Goal: Task Accomplishment & Management: Manage account settings

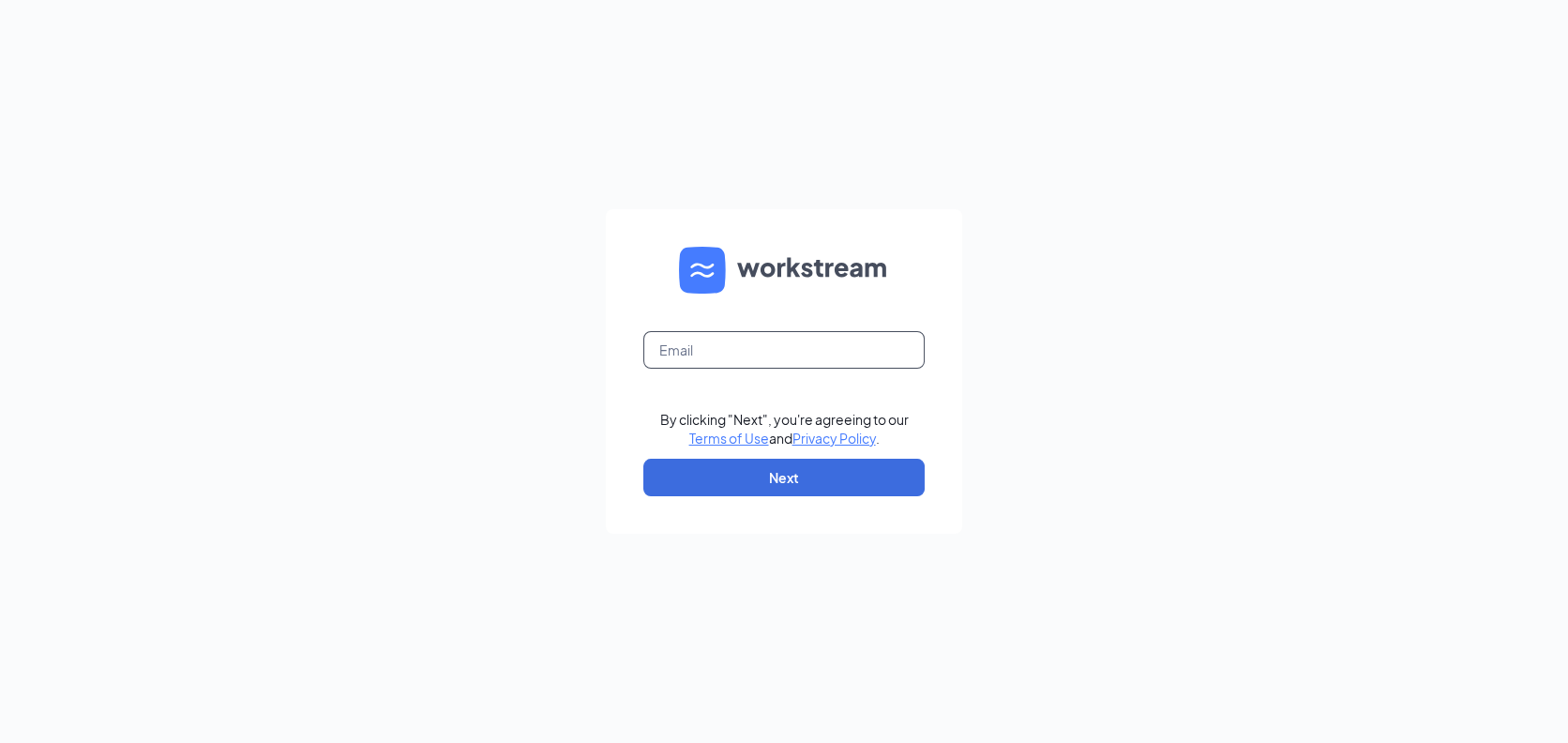
click at [793, 346] on input "text" at bounding box center [784, 350] width 282 height 38
type input "[EMAIL_ADDRESS][DOMAIN_NAME]"
click at [802, 480] on button "Next" at bounding box center [784, 478] width 282 height 38
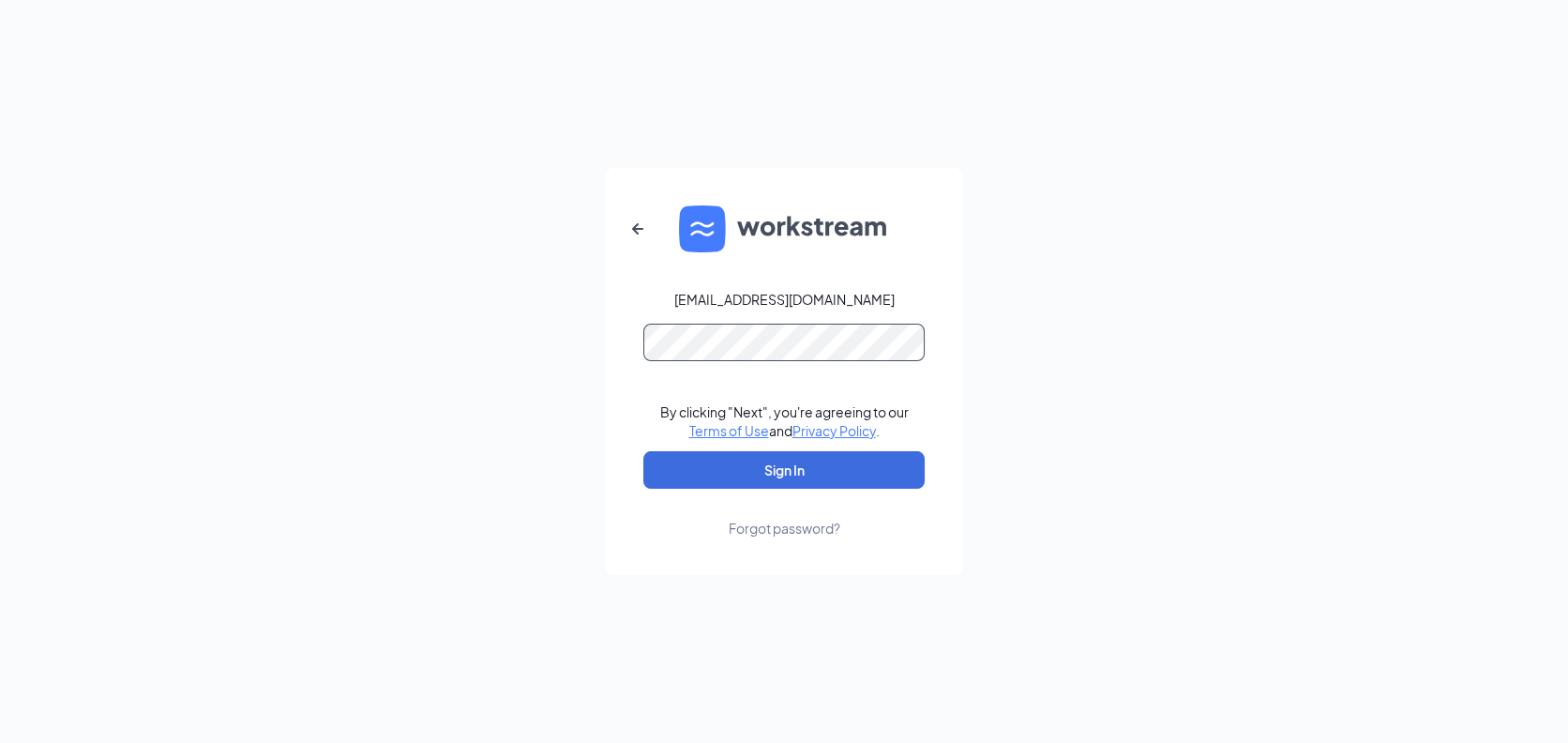
click at [643, 452] on button "Sign In" at bounding box center [784, 471] width 282 height 38
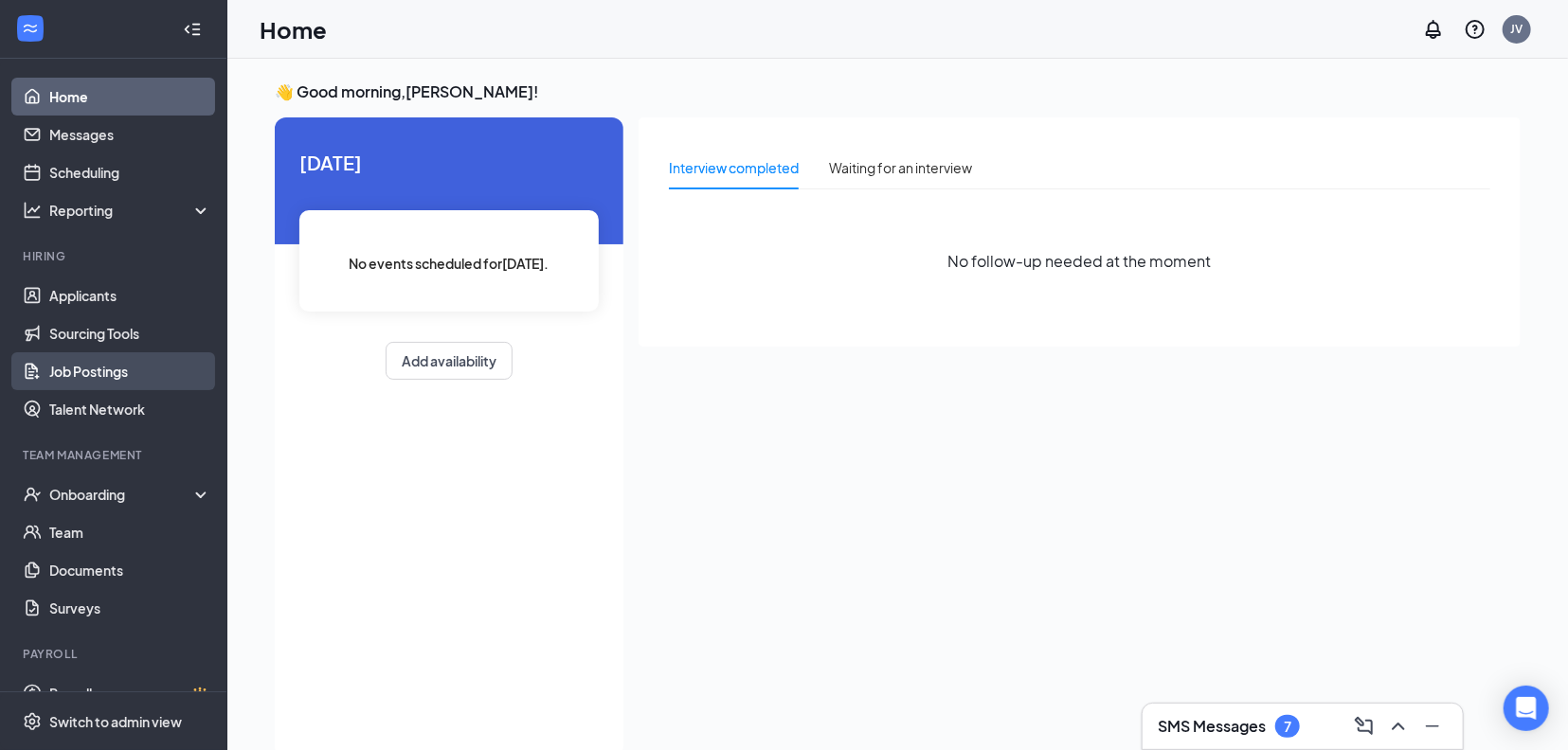
click at [74, 368] on link "Job Postings" at bounding box center [129, 372] width 162 height 38
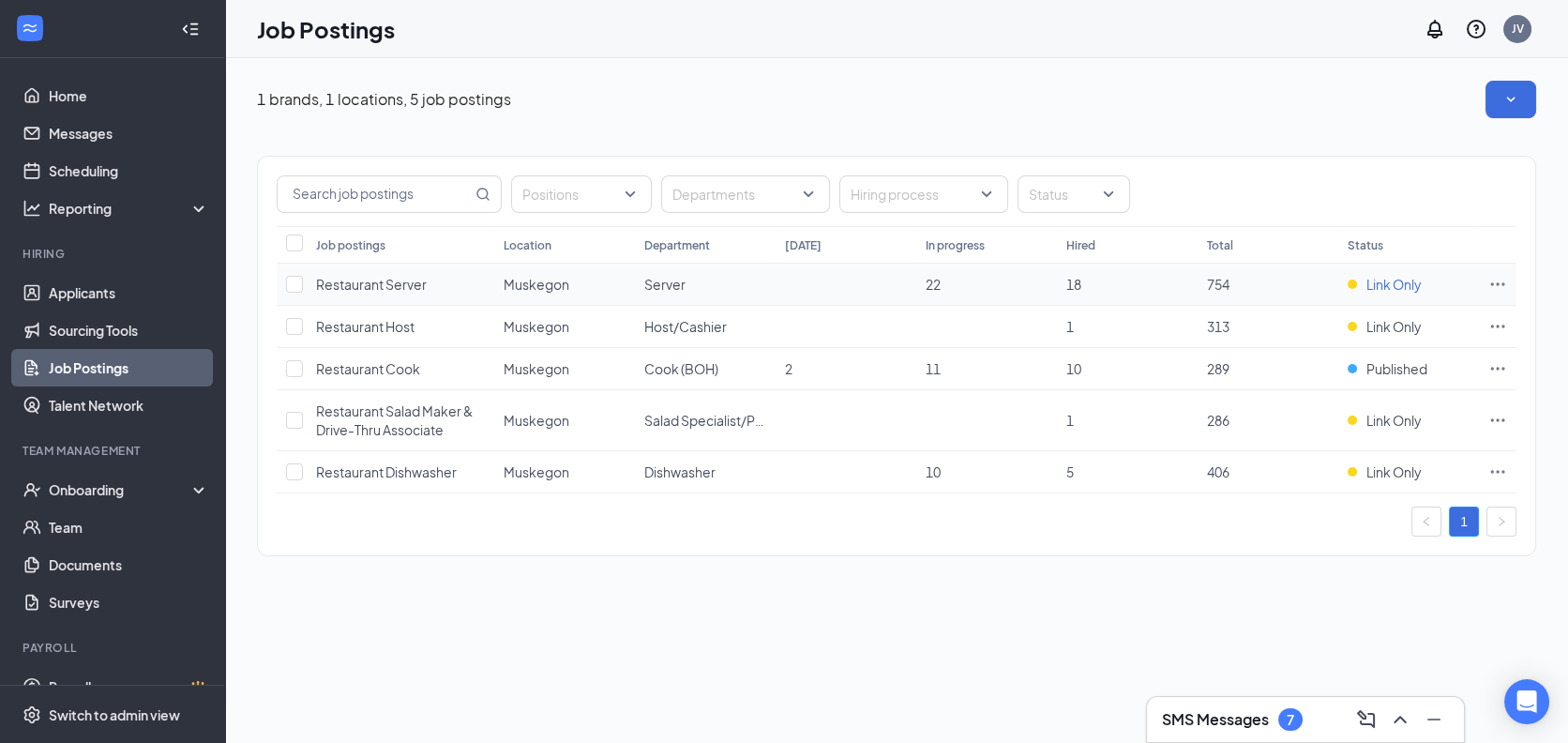
click at [1370, 282] on span "Link Only" at bounding box center [1394, 285] width 55 height 19
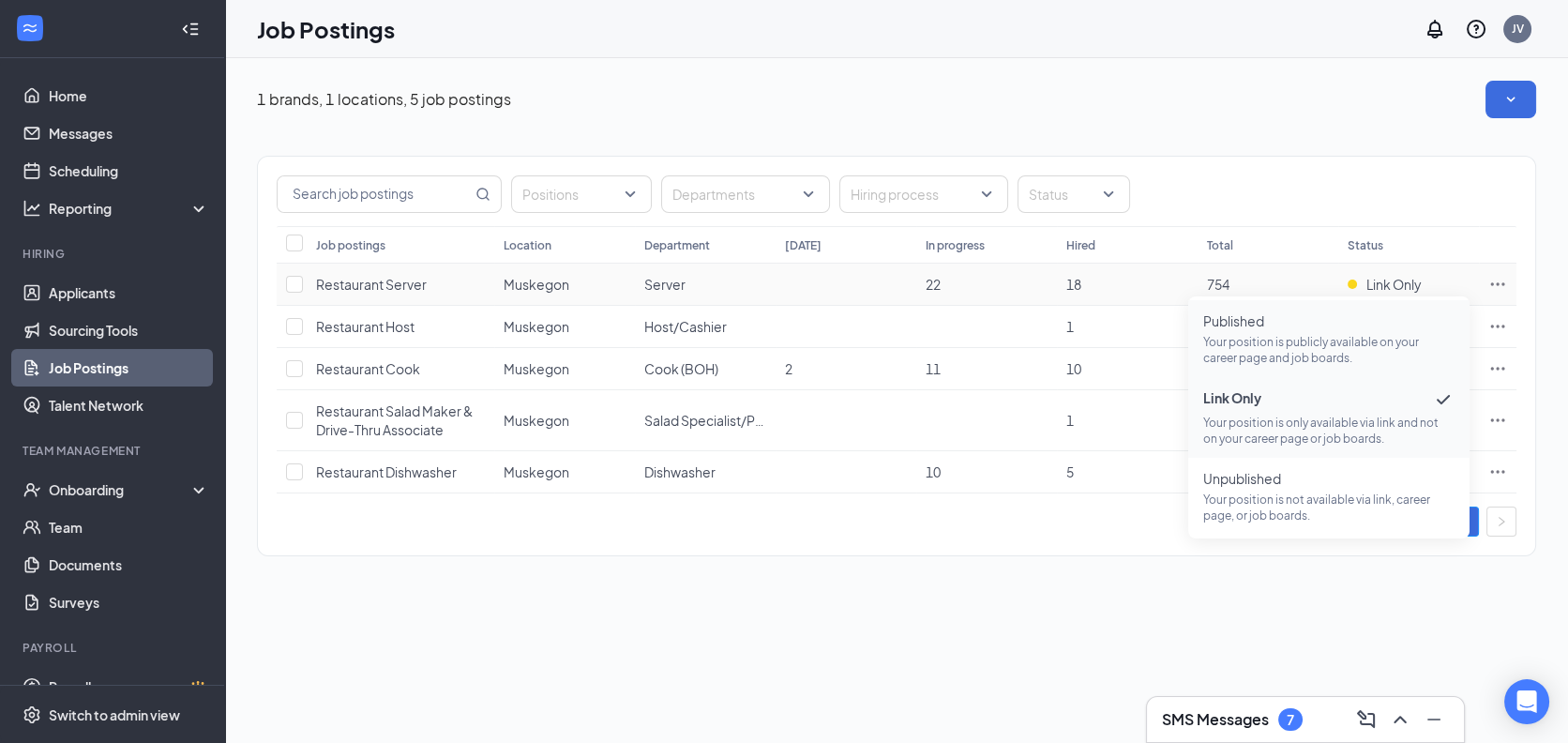
click at [1234, 325] on span "Published" at bounding box center [1329, 321] width 251 height 19
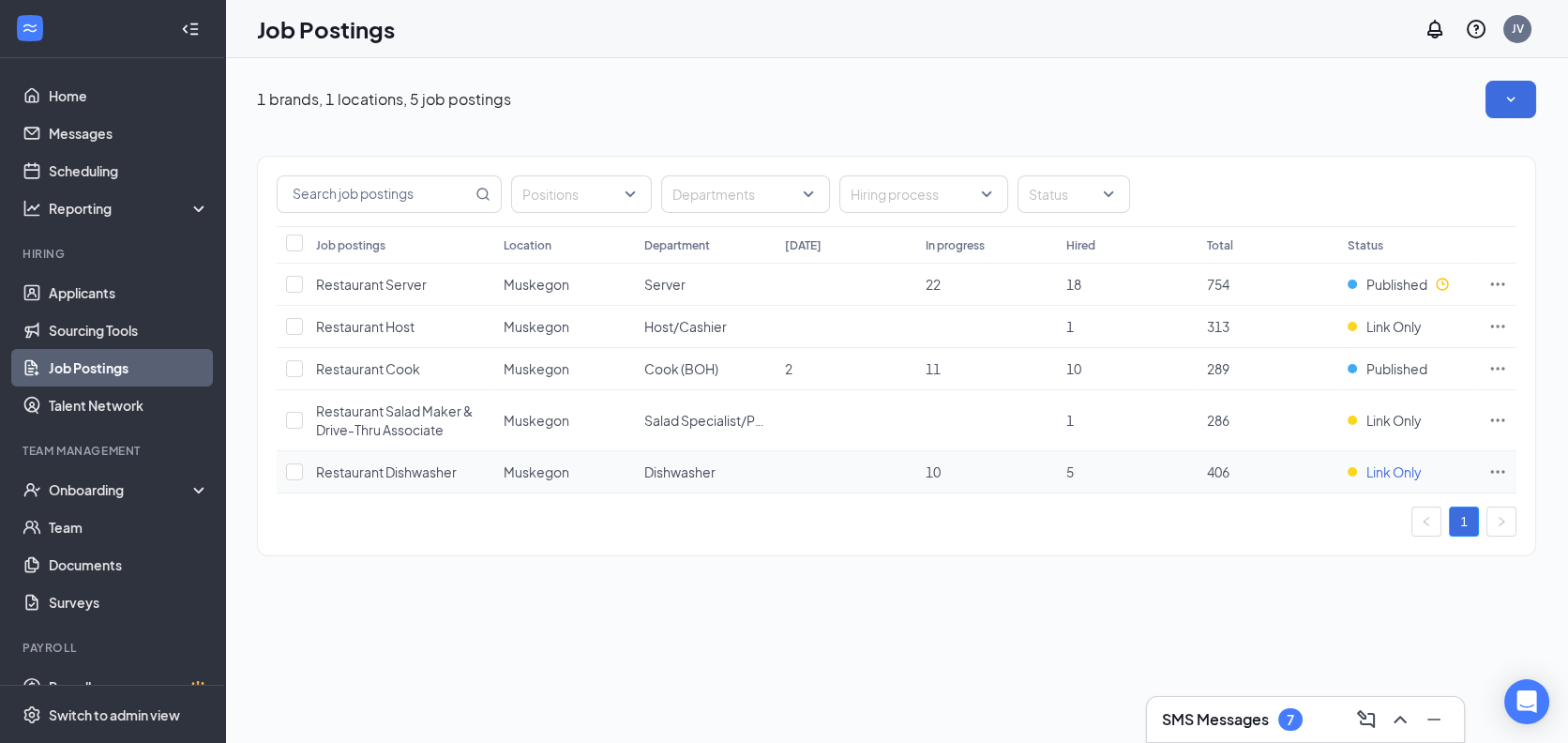
click at [1393, 474] on span "Link Only" at bounding box center [1394, 473] width 55 height 19
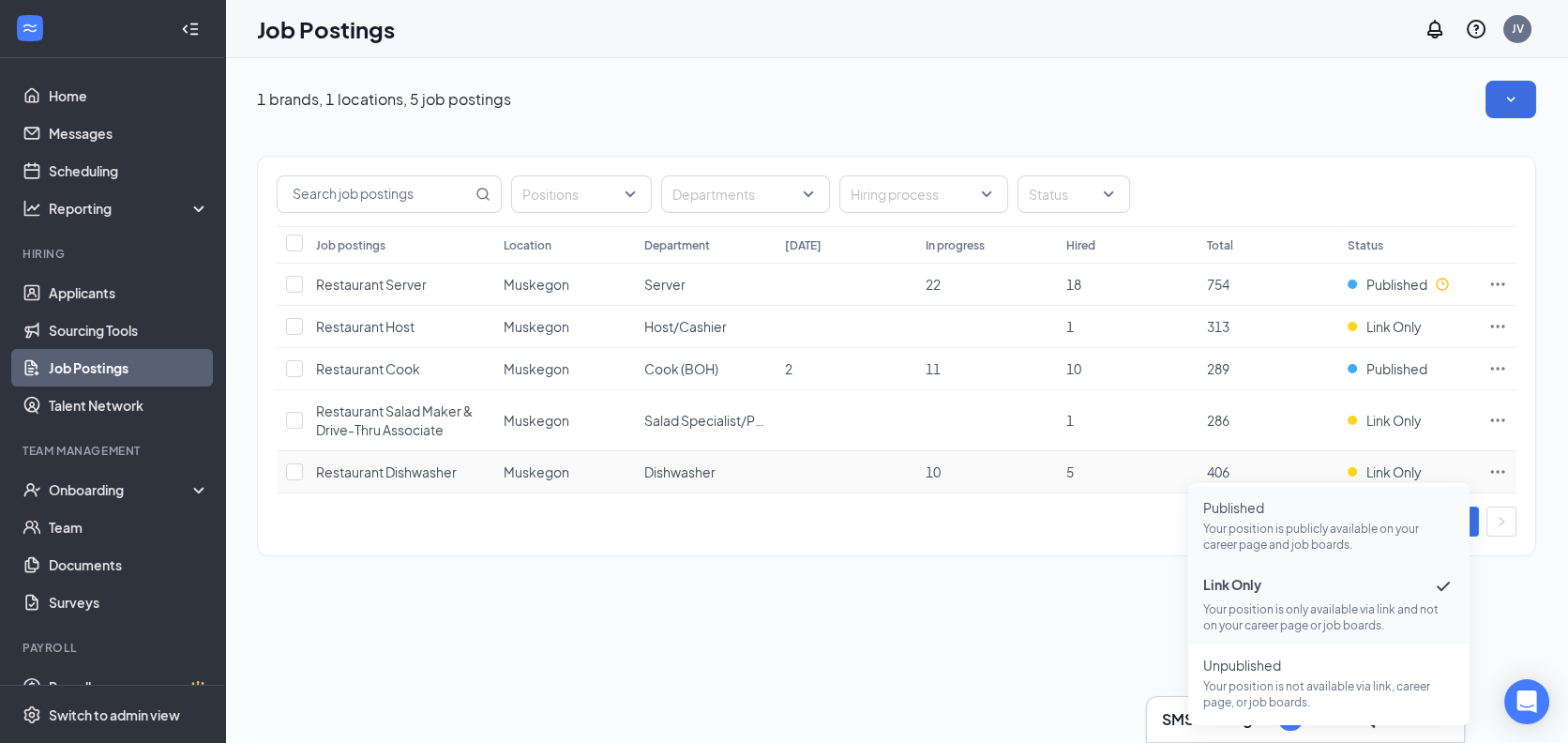
click at [1222, 500] on span "Published" at bounding box center [1329, 508] width 251 height 19
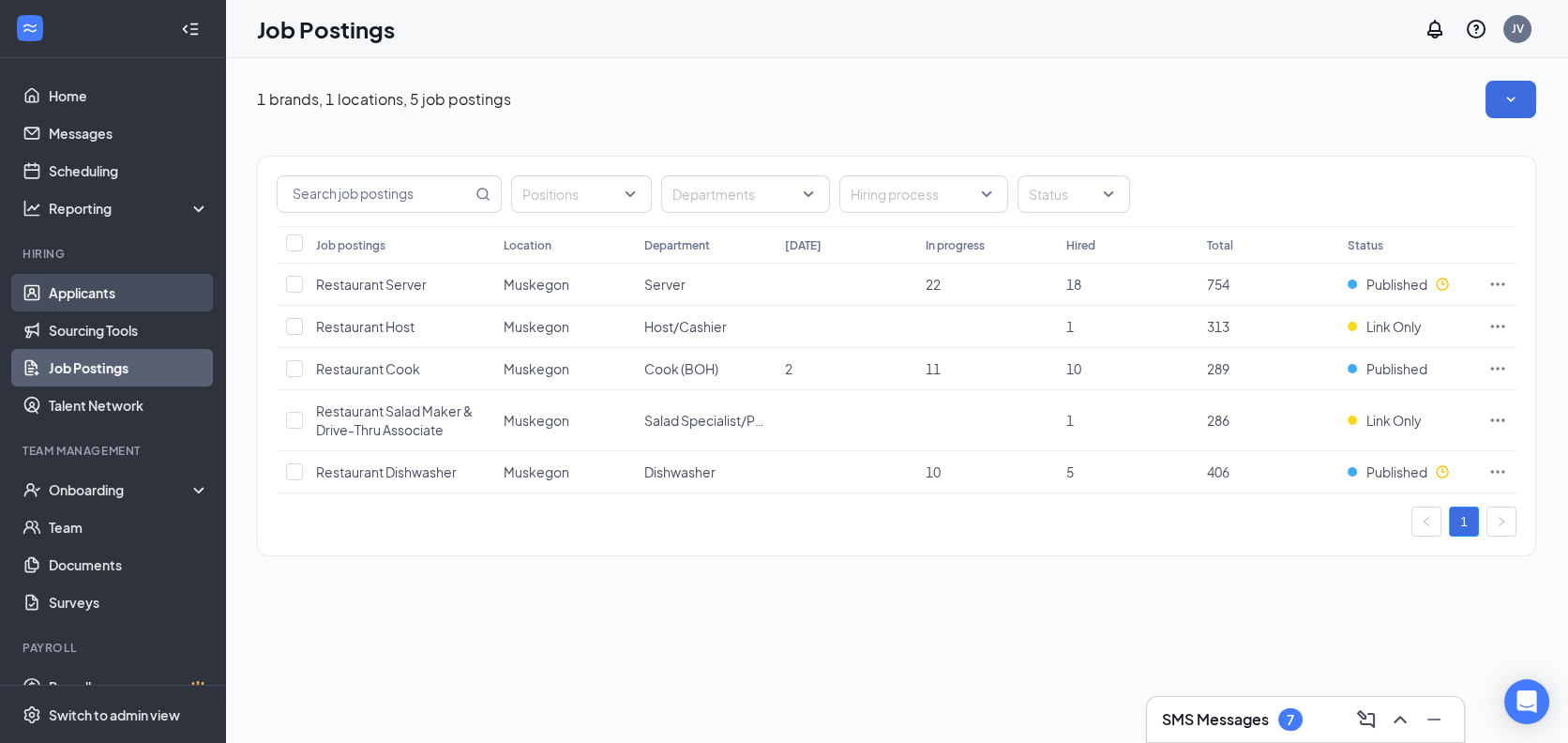
click at [112, 287] on link "Applicants" at bounding box center [128, 293] width 160 height 38
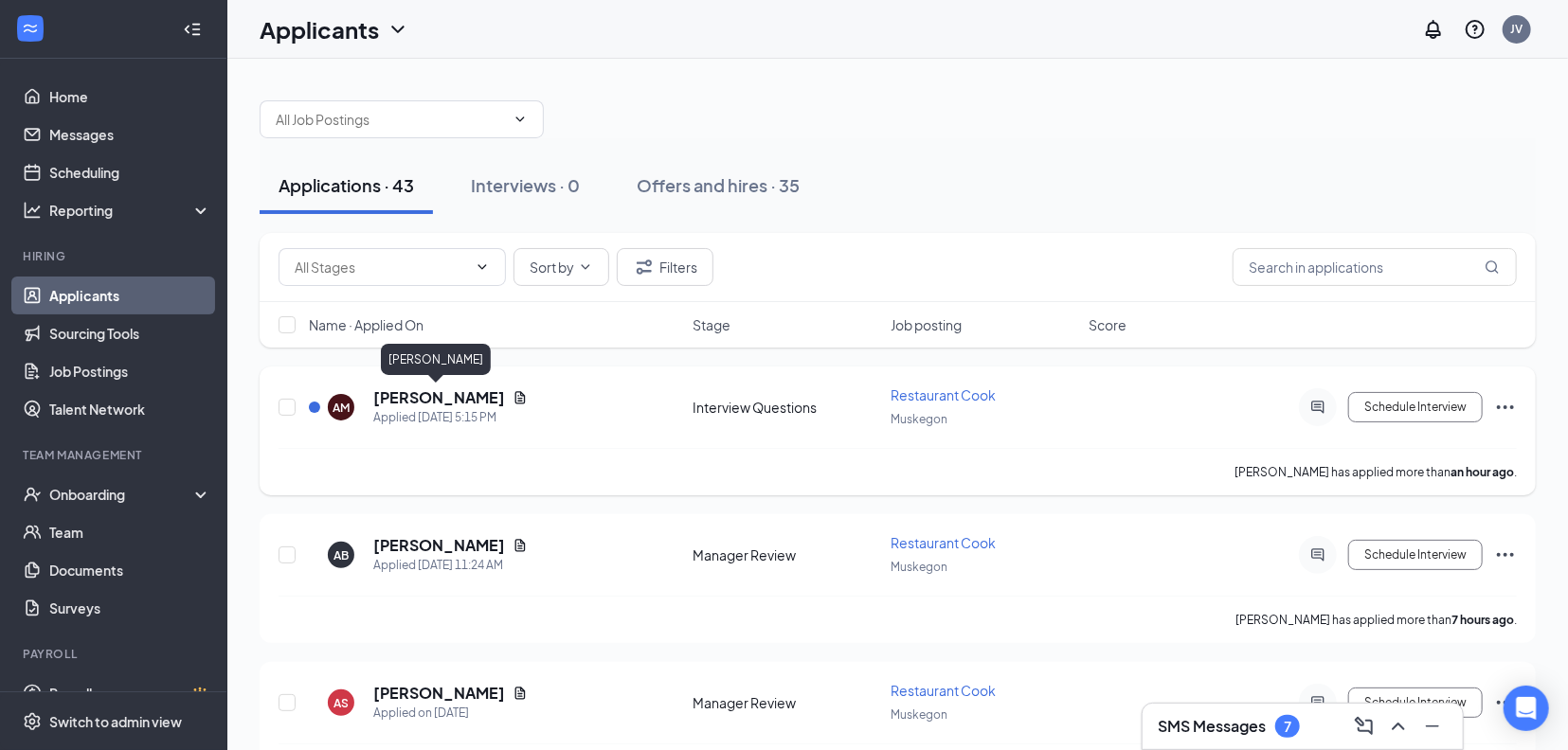
click at [417, 398] on h5 "[PERSON_NAME]" at bounding box center [439, 398] width 131 height 21
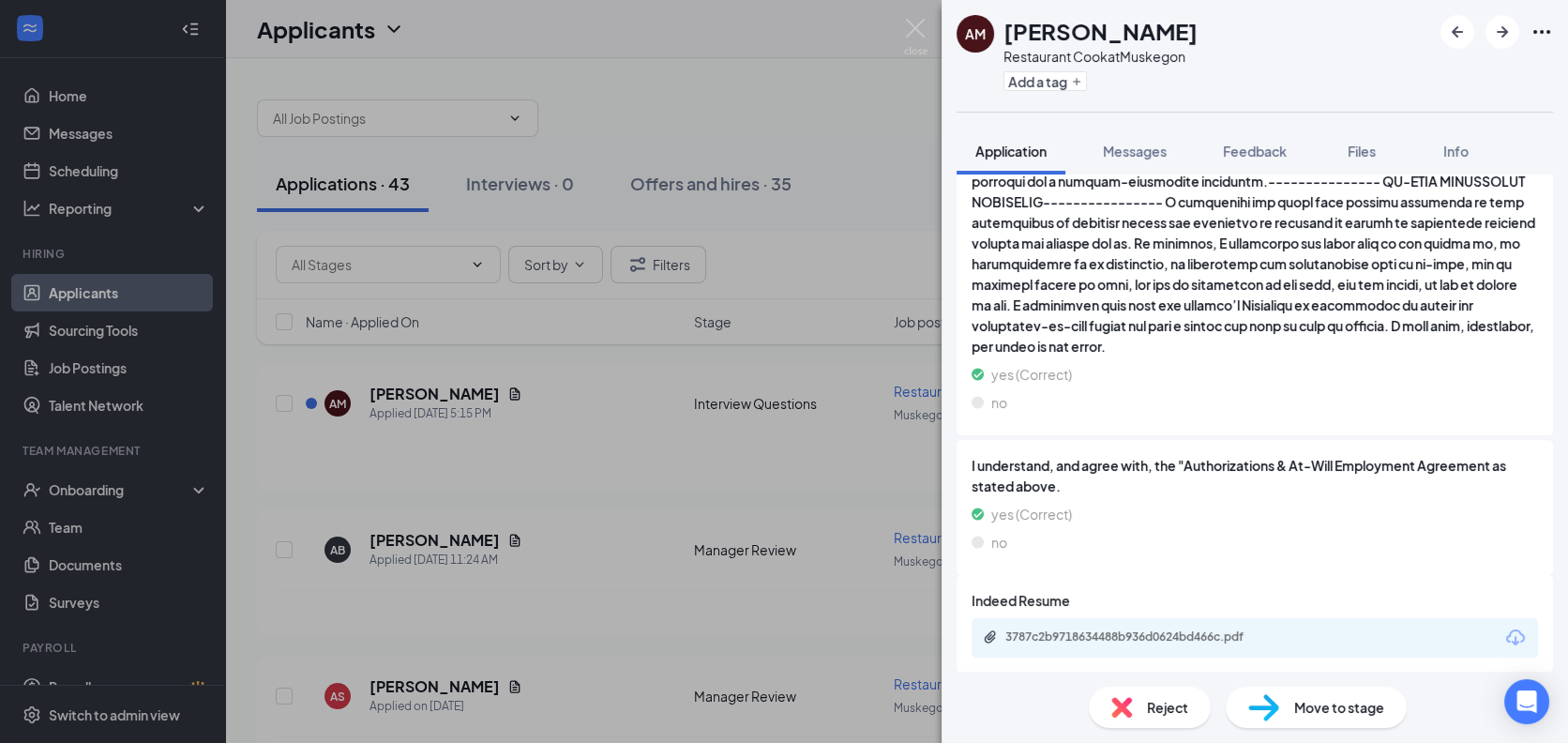
scroll to position [2613, 0]
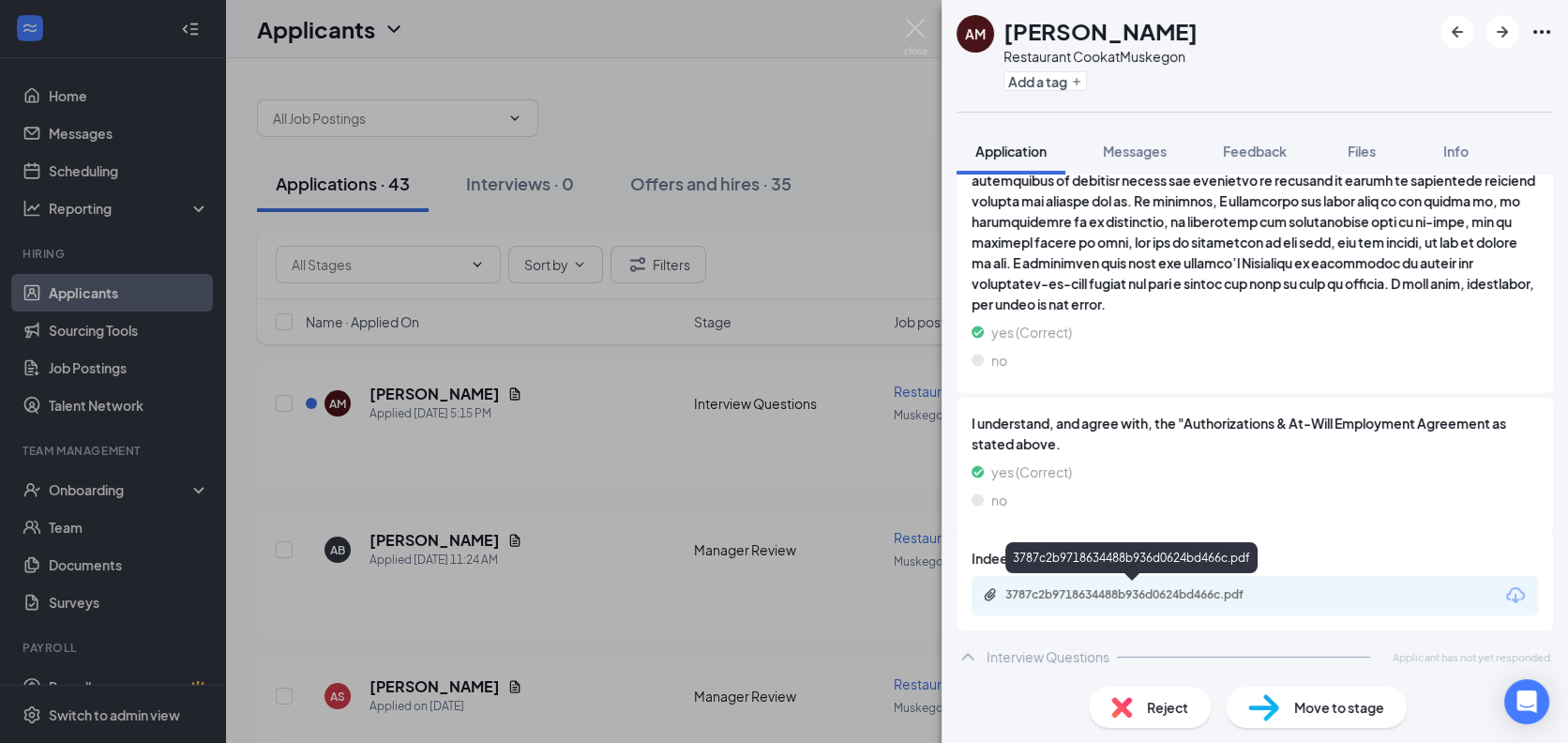
click at [1092, 595] on div "3787c2b9718634488b936d0624bd466c.pdf" at bounding box center [1136, 595] width 263 height 15
click at [913, 27] on img at bounding box center [915, 37] width 24 height 37
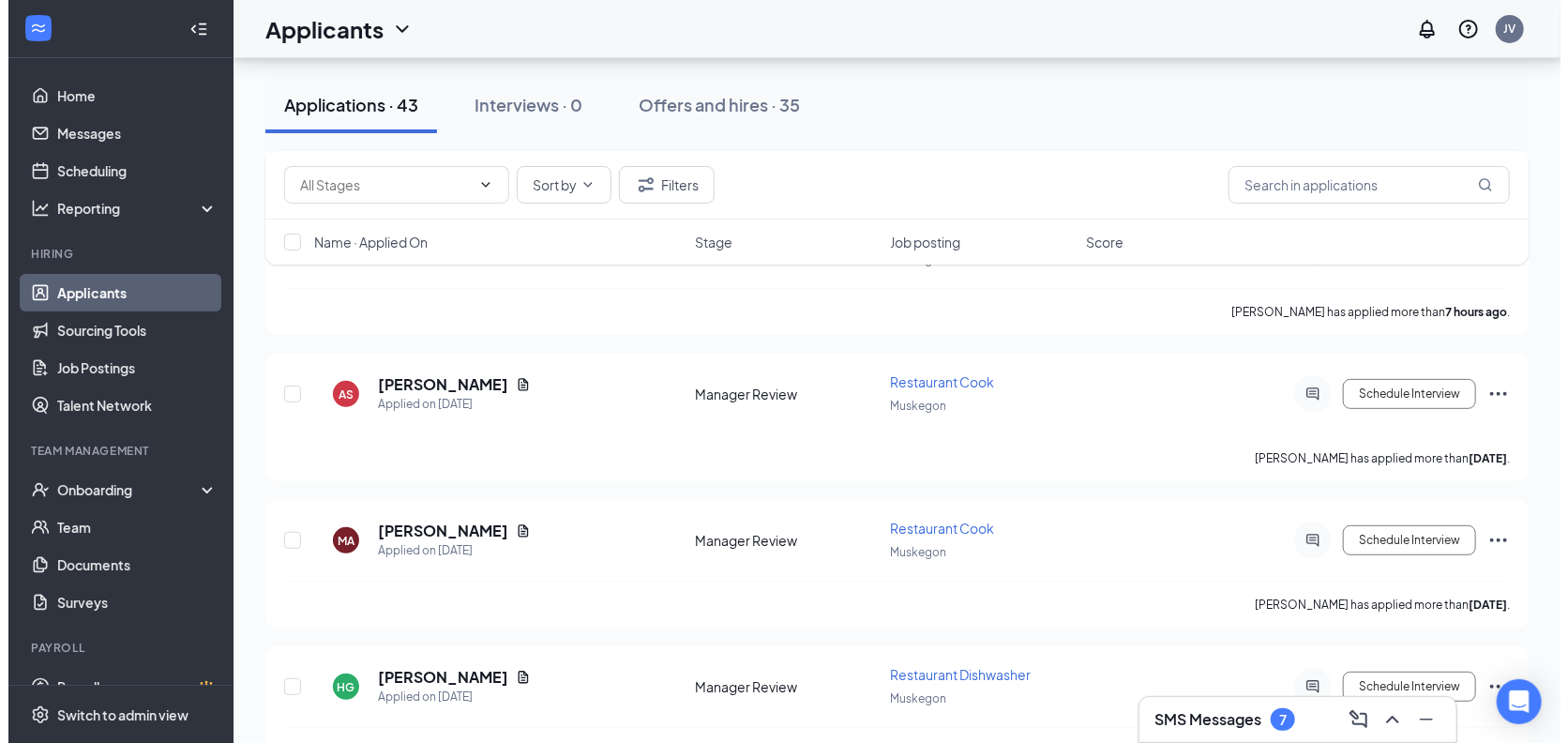
scroll to position [347, 0]
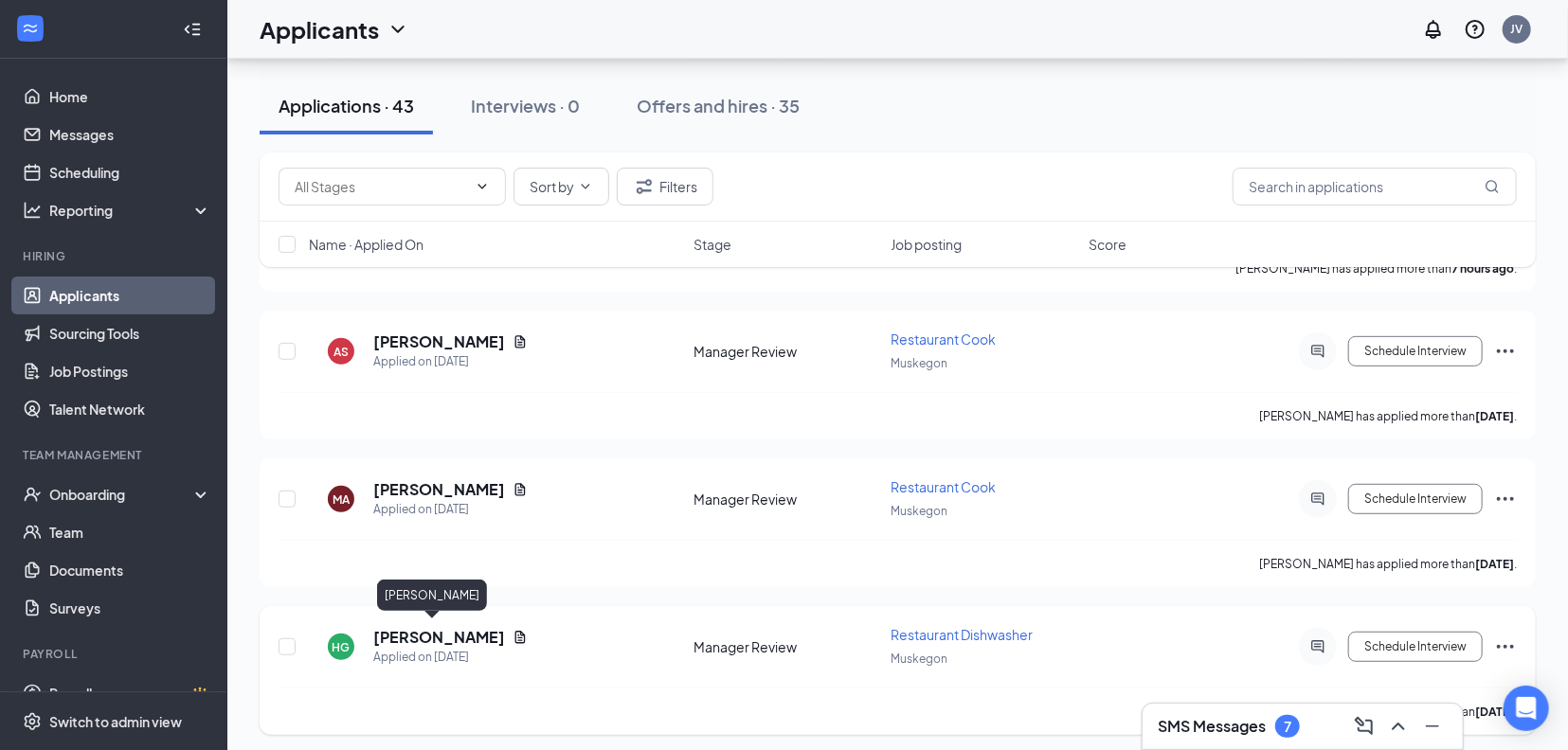
click at [438, 633] on h5 "[PERSON_NAME]" at bounding box center [439, 638] width 131 height 21
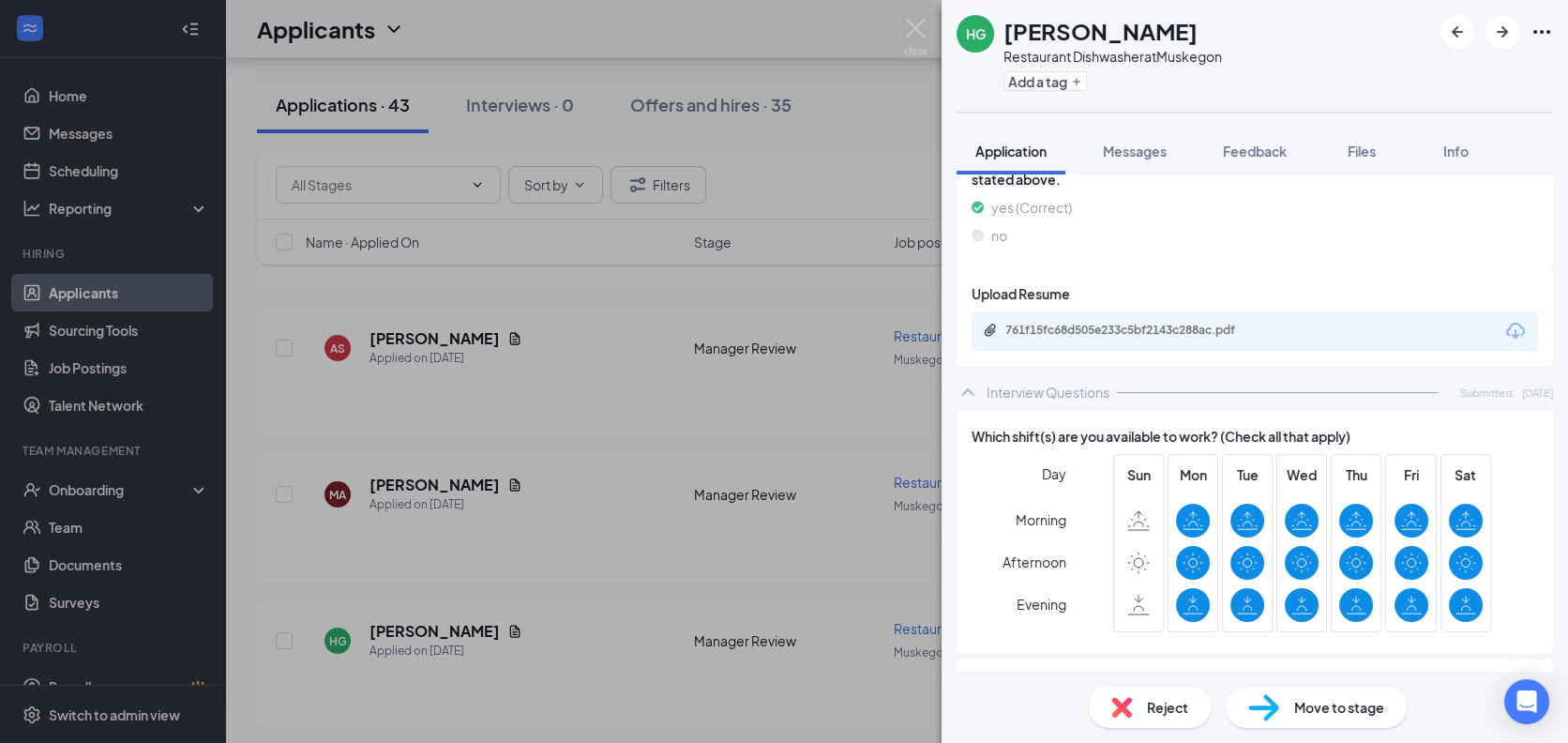
scroll to position [2850, 0]
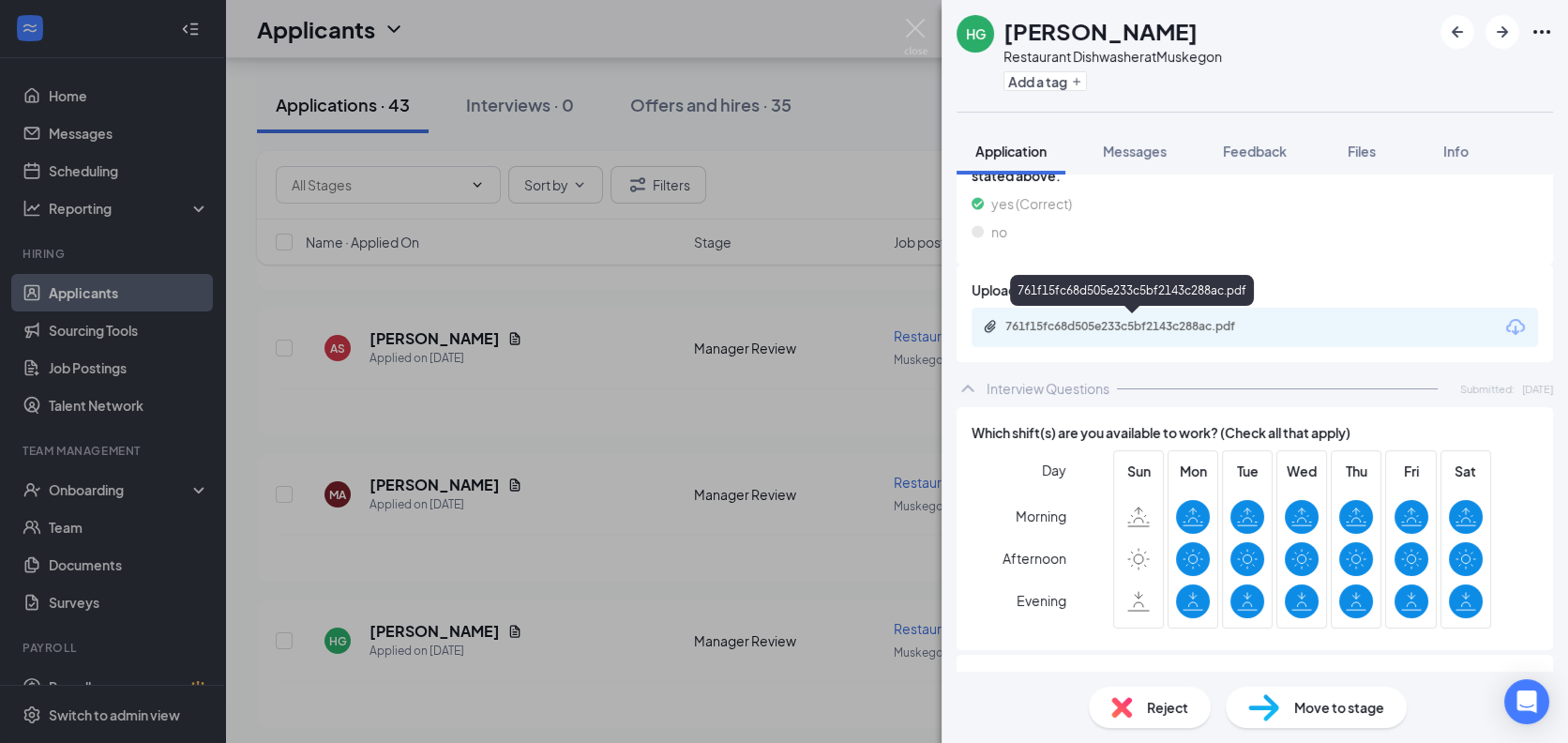
click at [1071, 321] on div "761f15fc68d505e233c5bf2143c288ac.pdf" at bounding box center [1136, 326] width 263 height 15
click at [907, 43] on img at bounding box center [915, 37] width 24 height 37
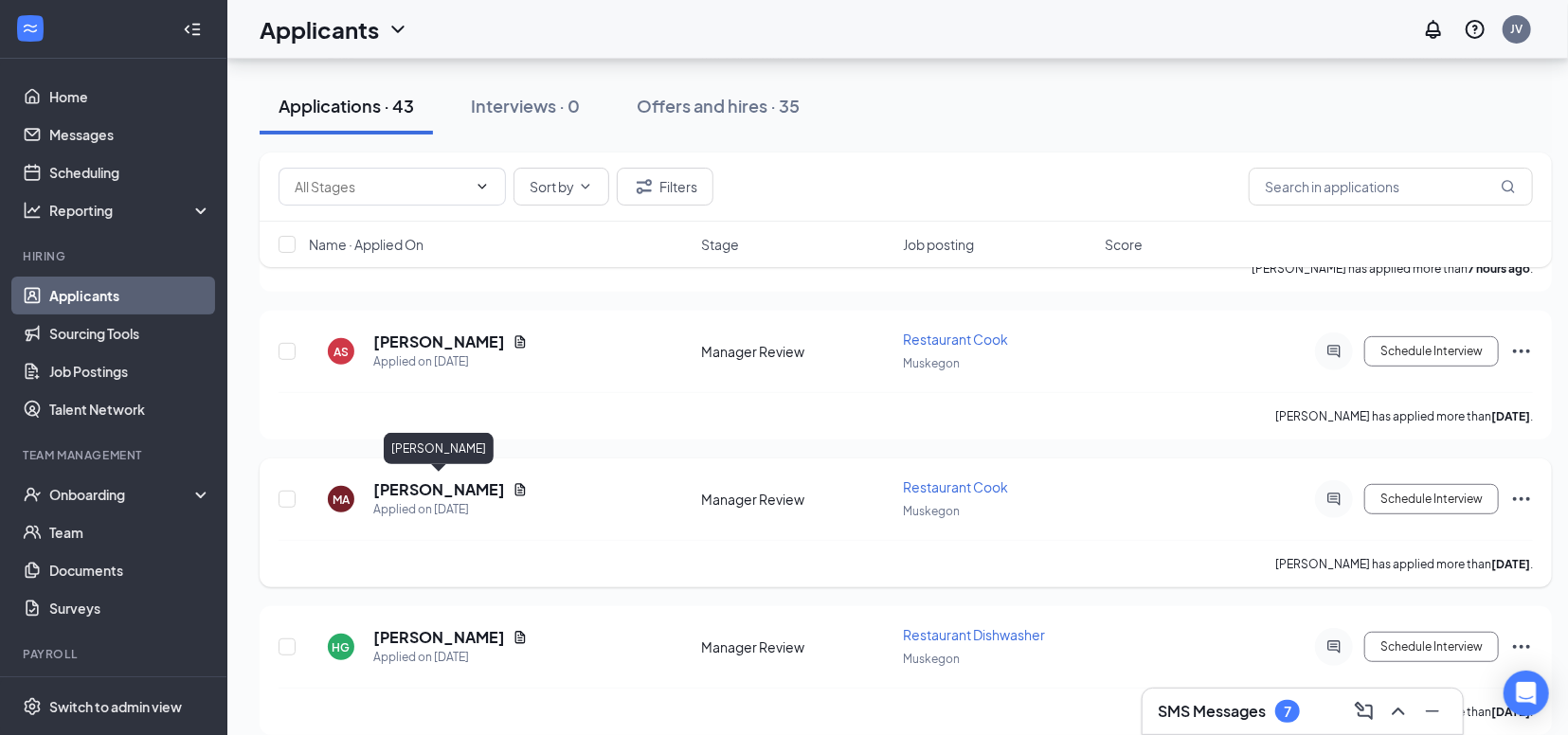
click at [448, 486] on h5 "[PERSON_NAME]" at bounding box center [439, 490] width 131 height 21
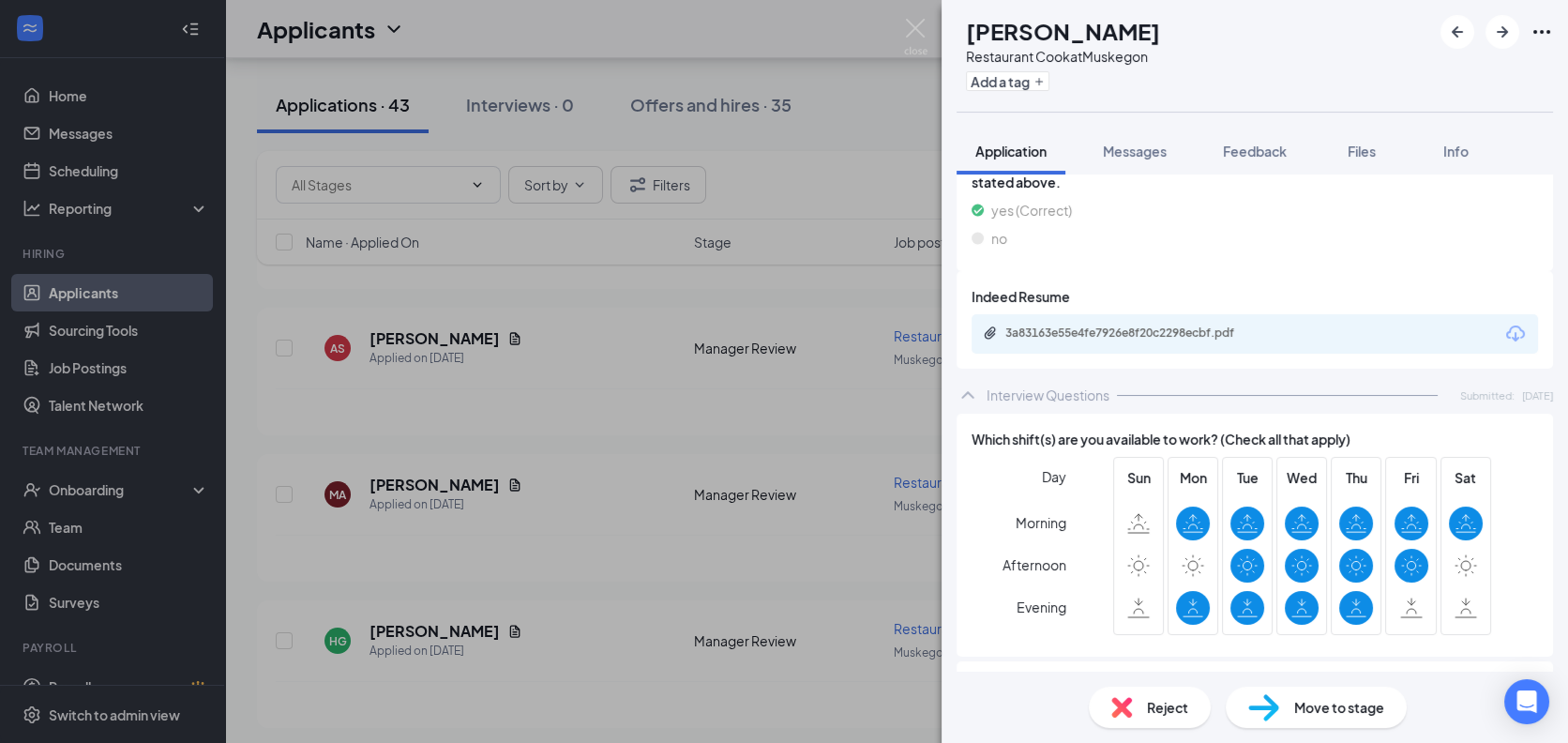
scroll to position [2850, 0]
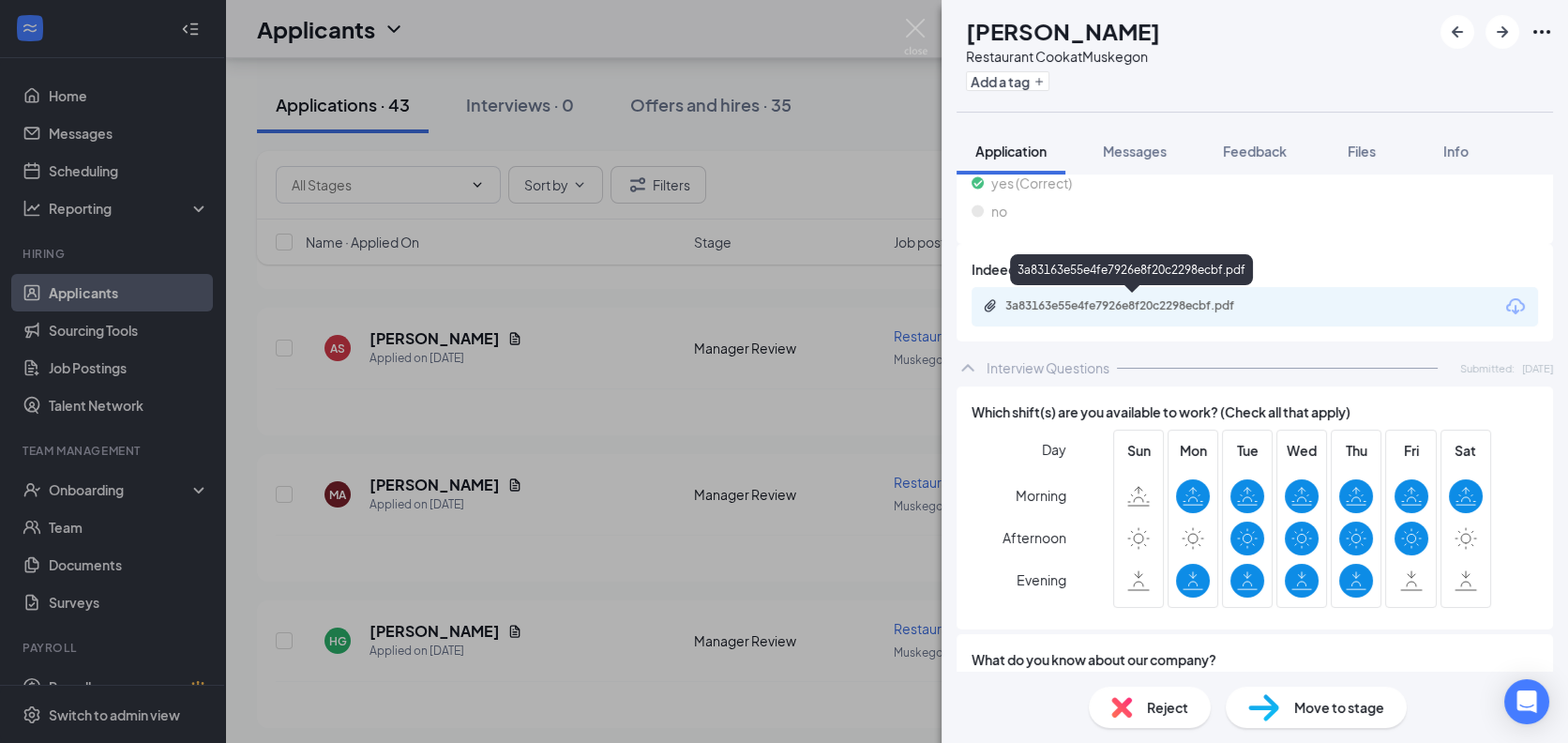
click at [1098, 299] on div "3a83163e55e4fe7926e8f20c2298ecbf.pdf" at bounding box center [1136, 306] width 263 height 15
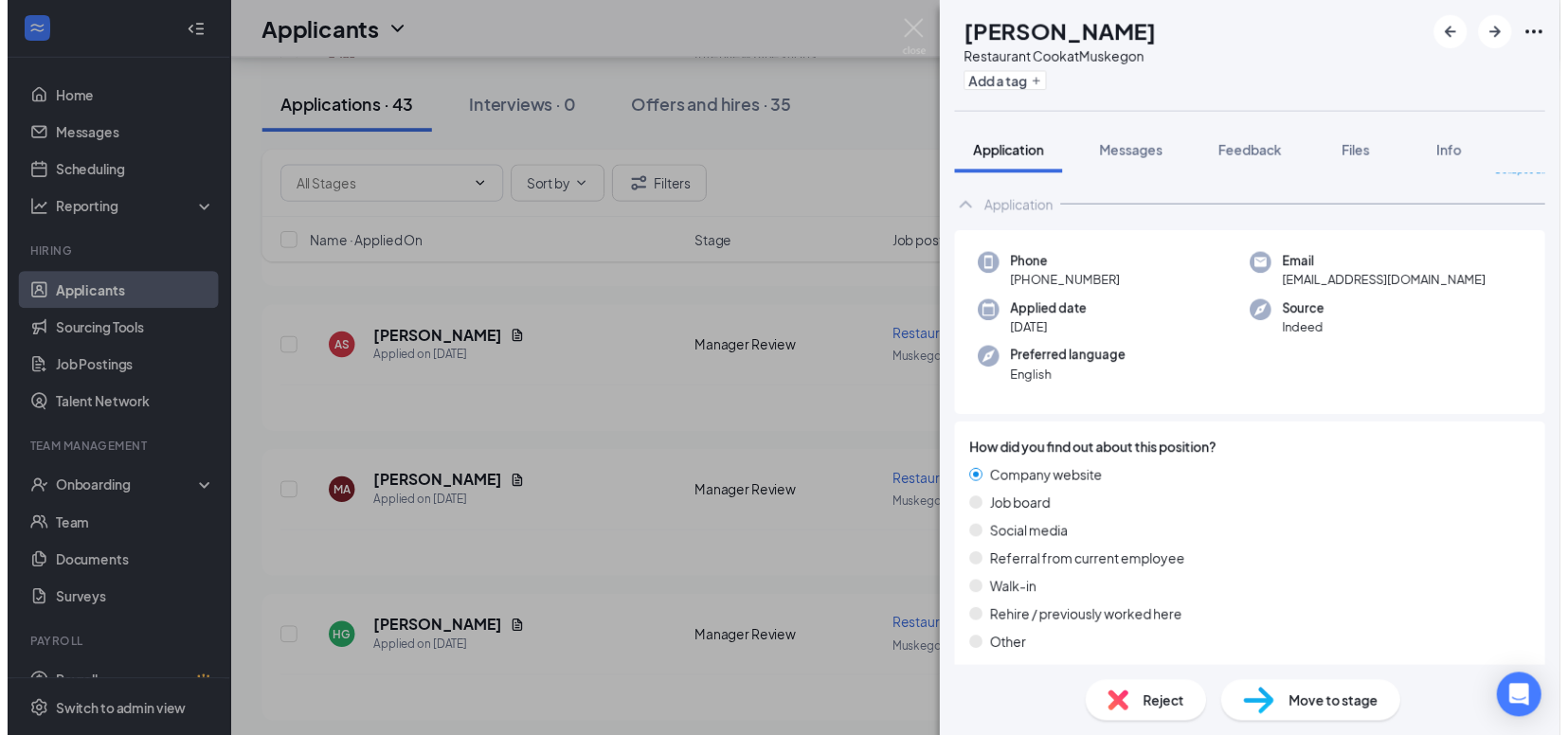
scroll to position [0, 0]
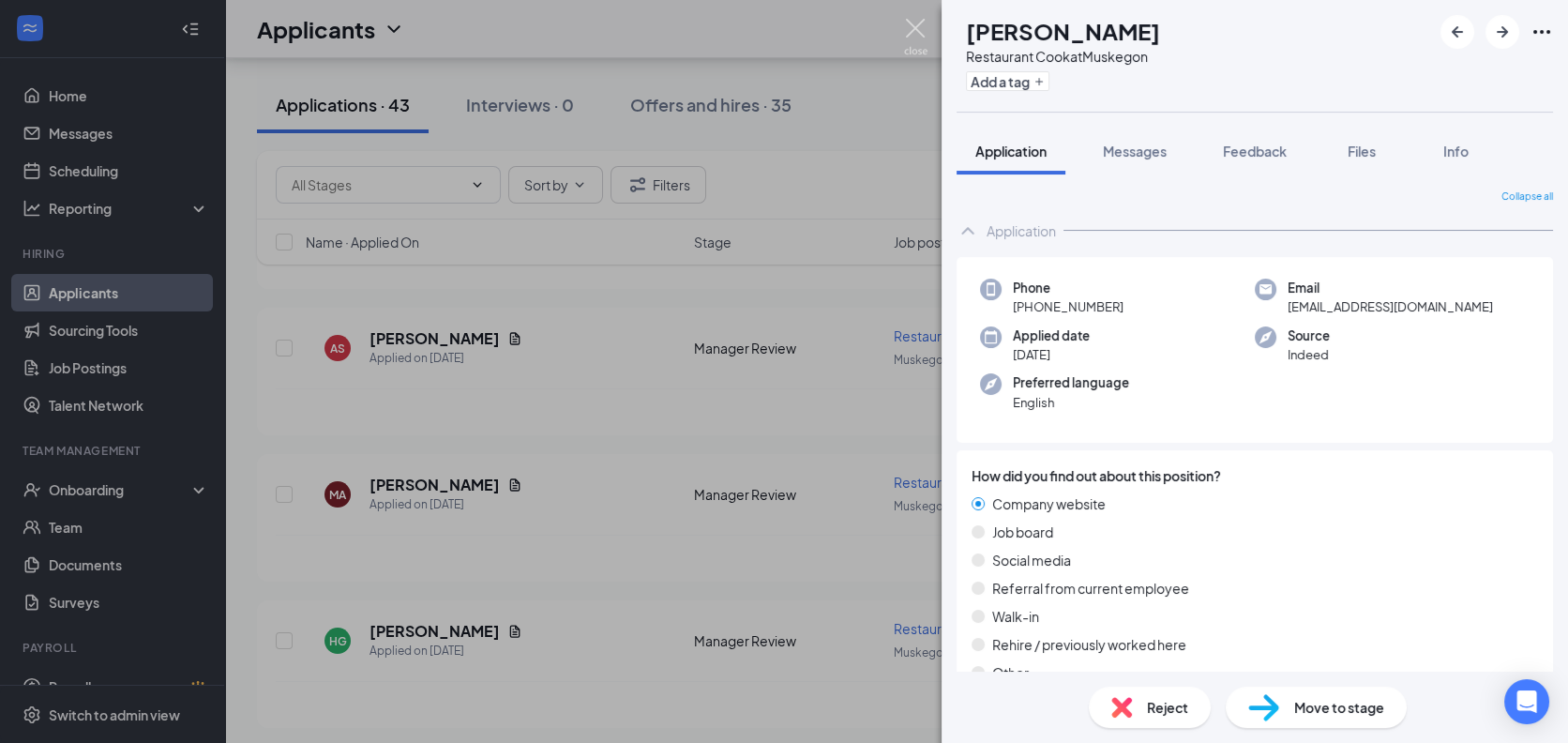
click at [911, 27] on img at bounding box center [915, 37] width 24 height 37
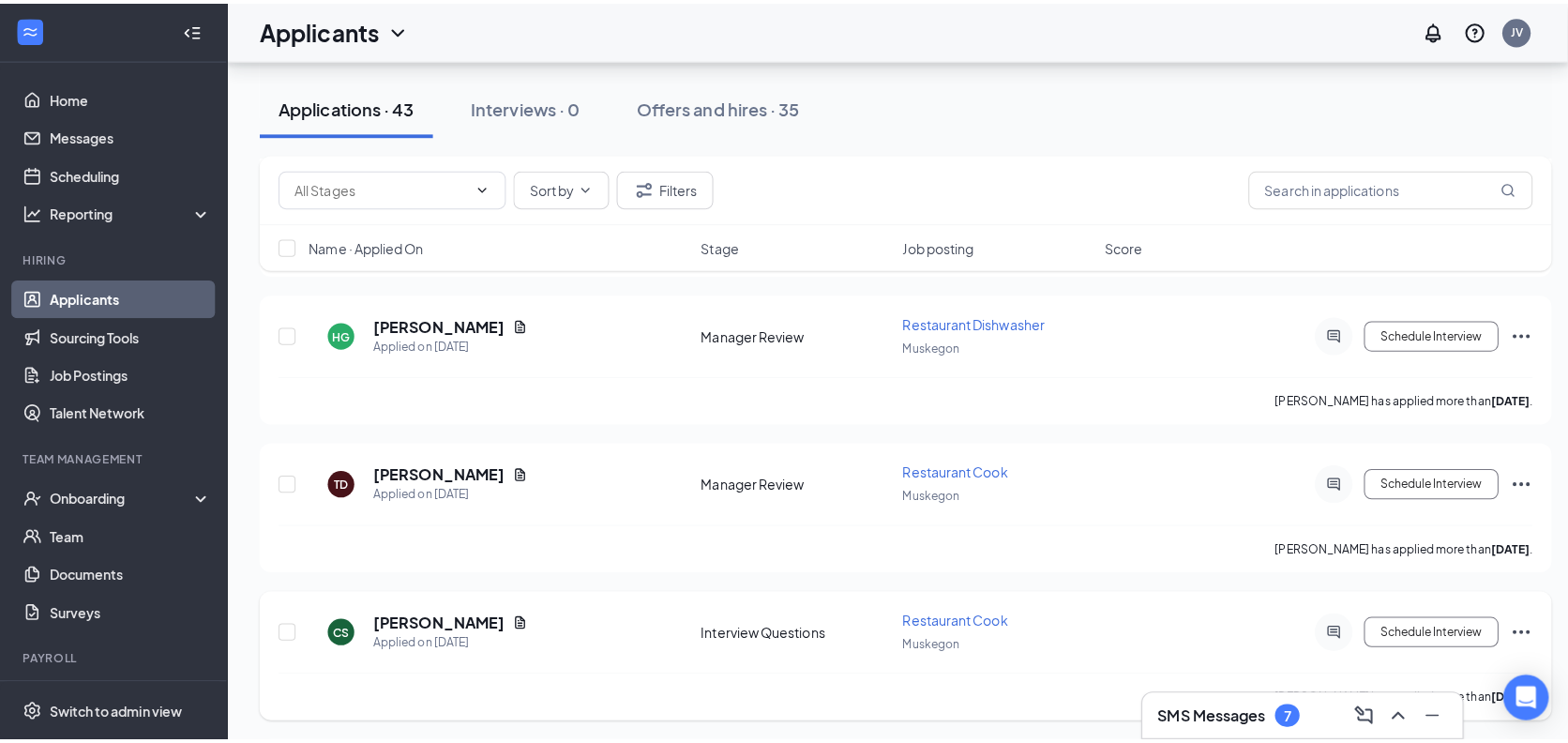
scroll to position [695, 0]
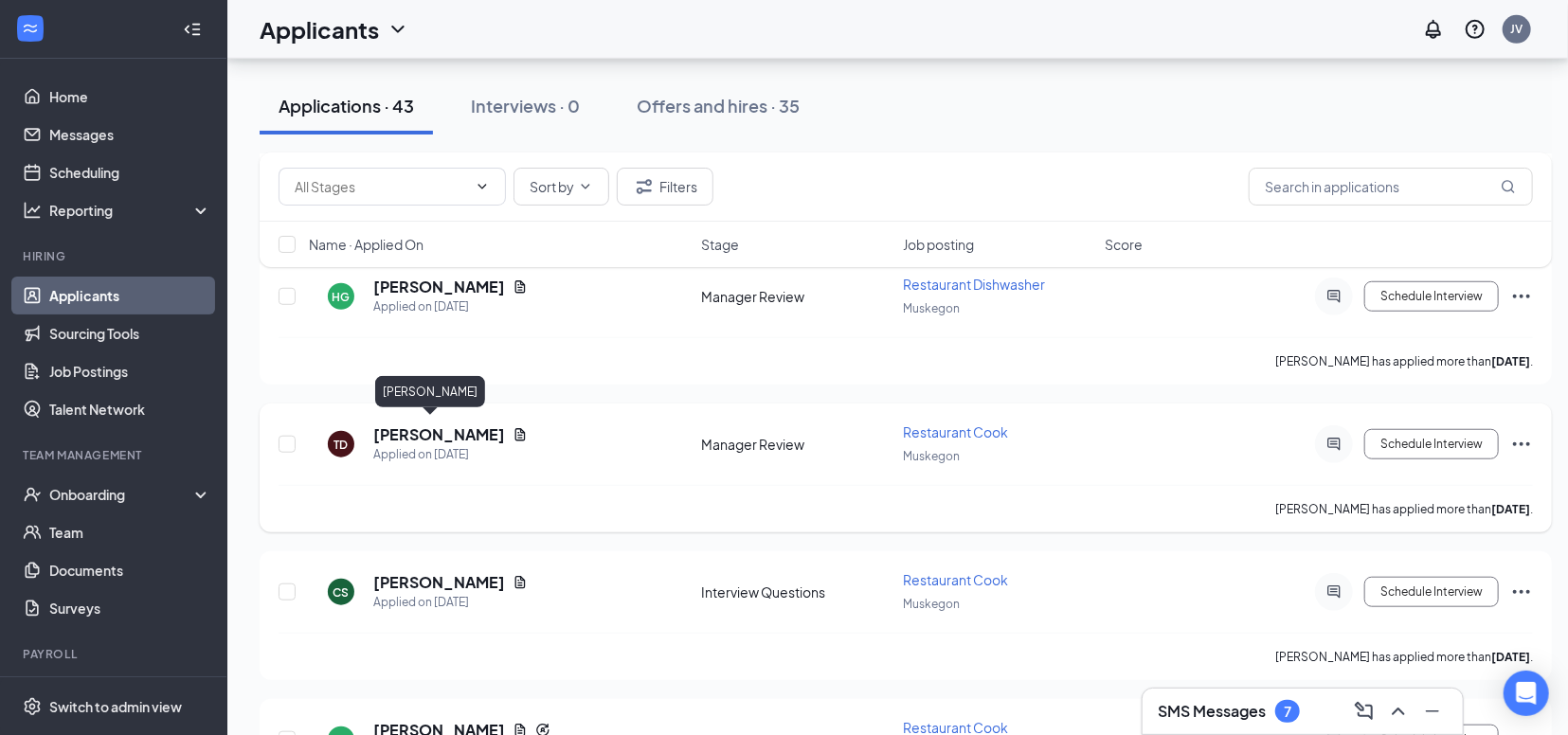
click at [416, 431] on h5 "[PERSON_NAME]" at bounding box center [439, 435] width 131 height 21
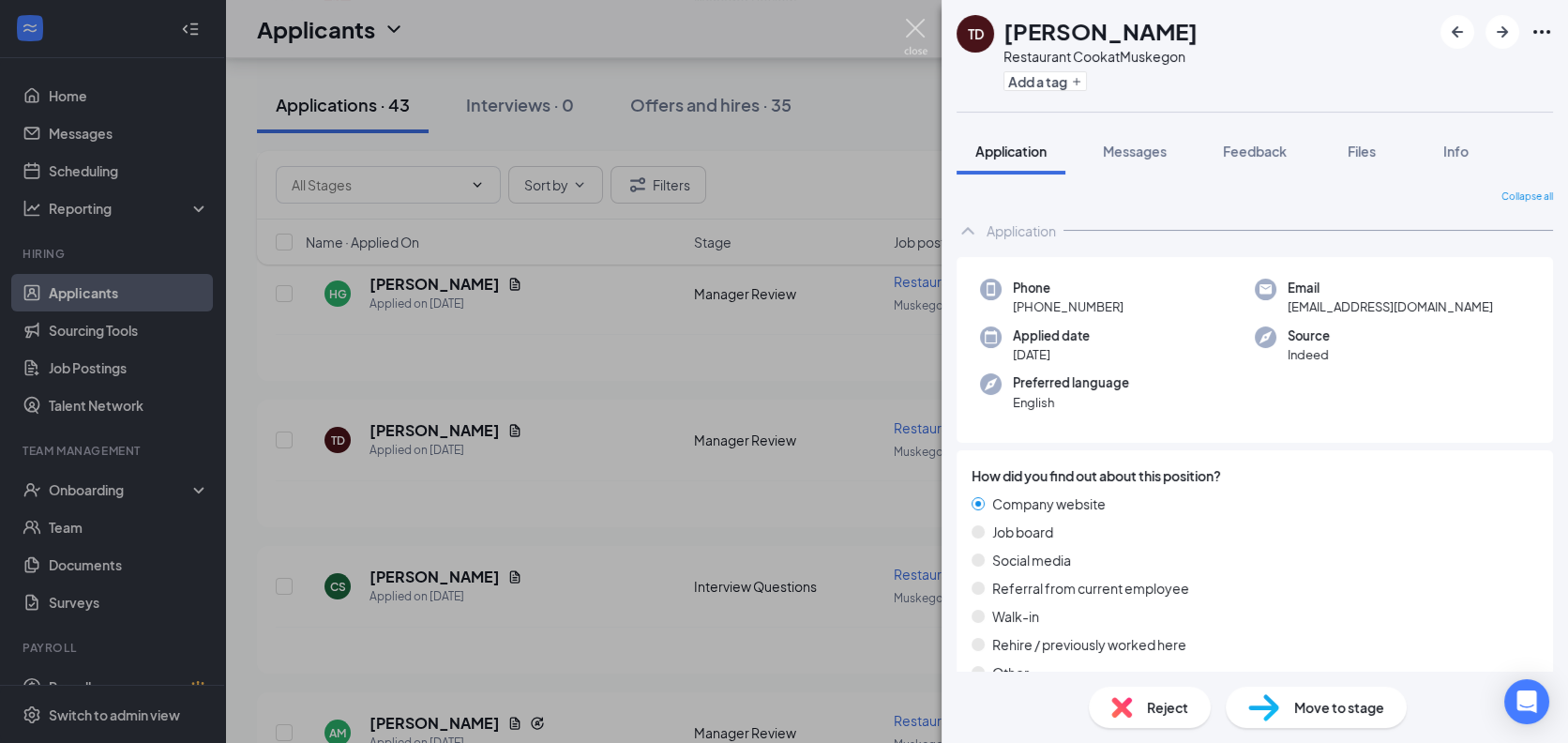
click at [913, 26] on img at bounding box center [915, 37] width 24 height 37
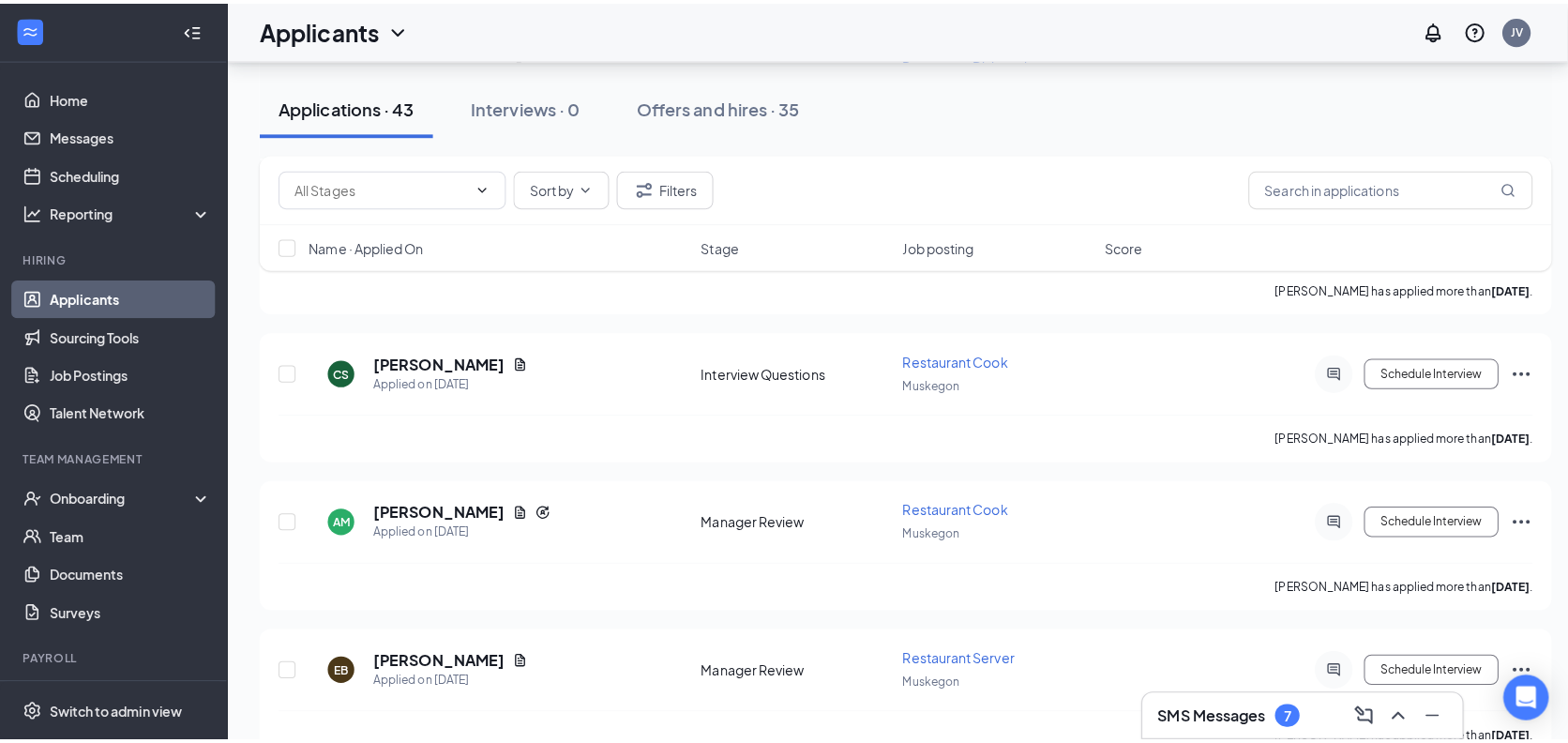
scroll to position [973, 0]
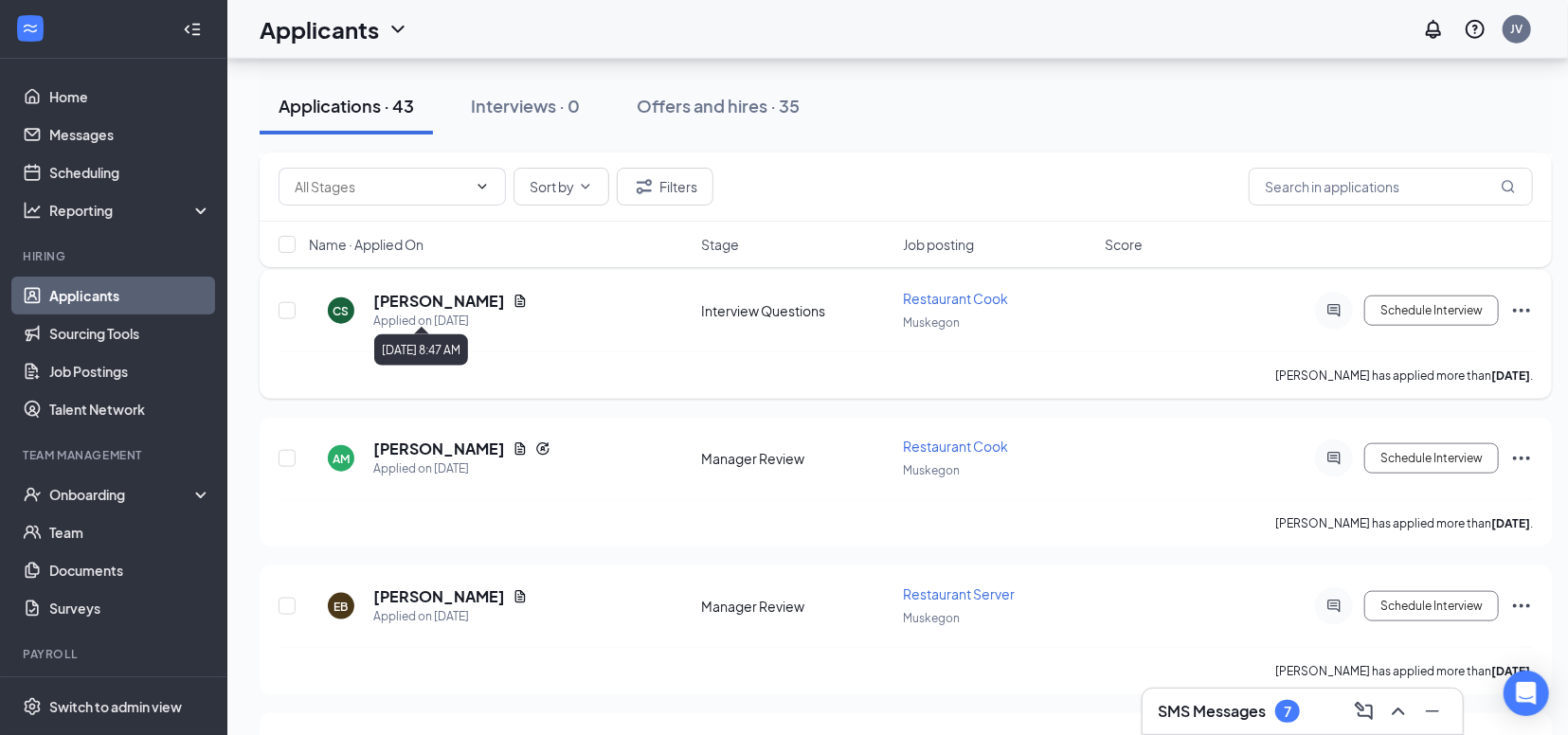
click at [436, 300] on h5 "[PERSON_NAME]" at bounding box center [439, 302] width 131 height 21
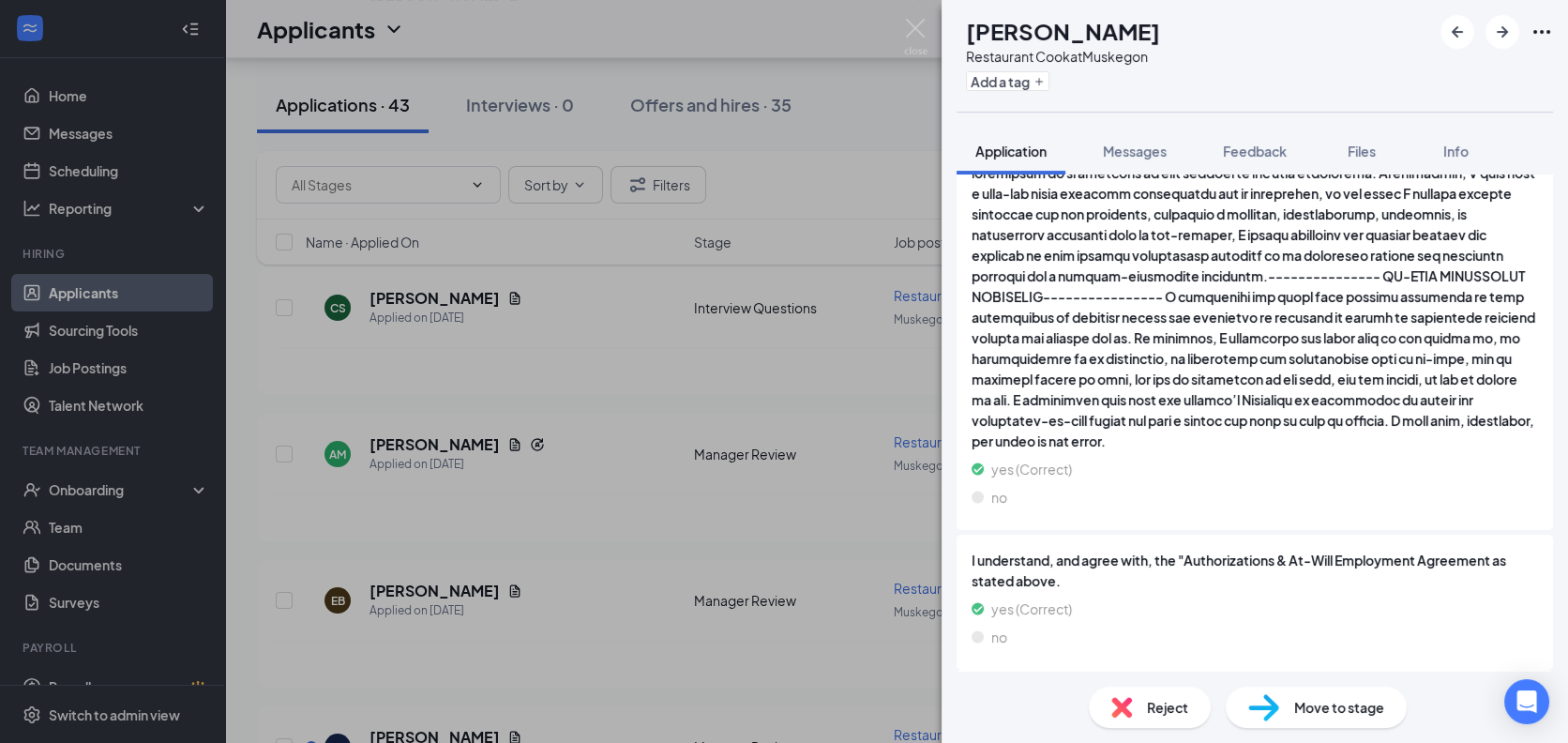
scroll to position [2613, 0]
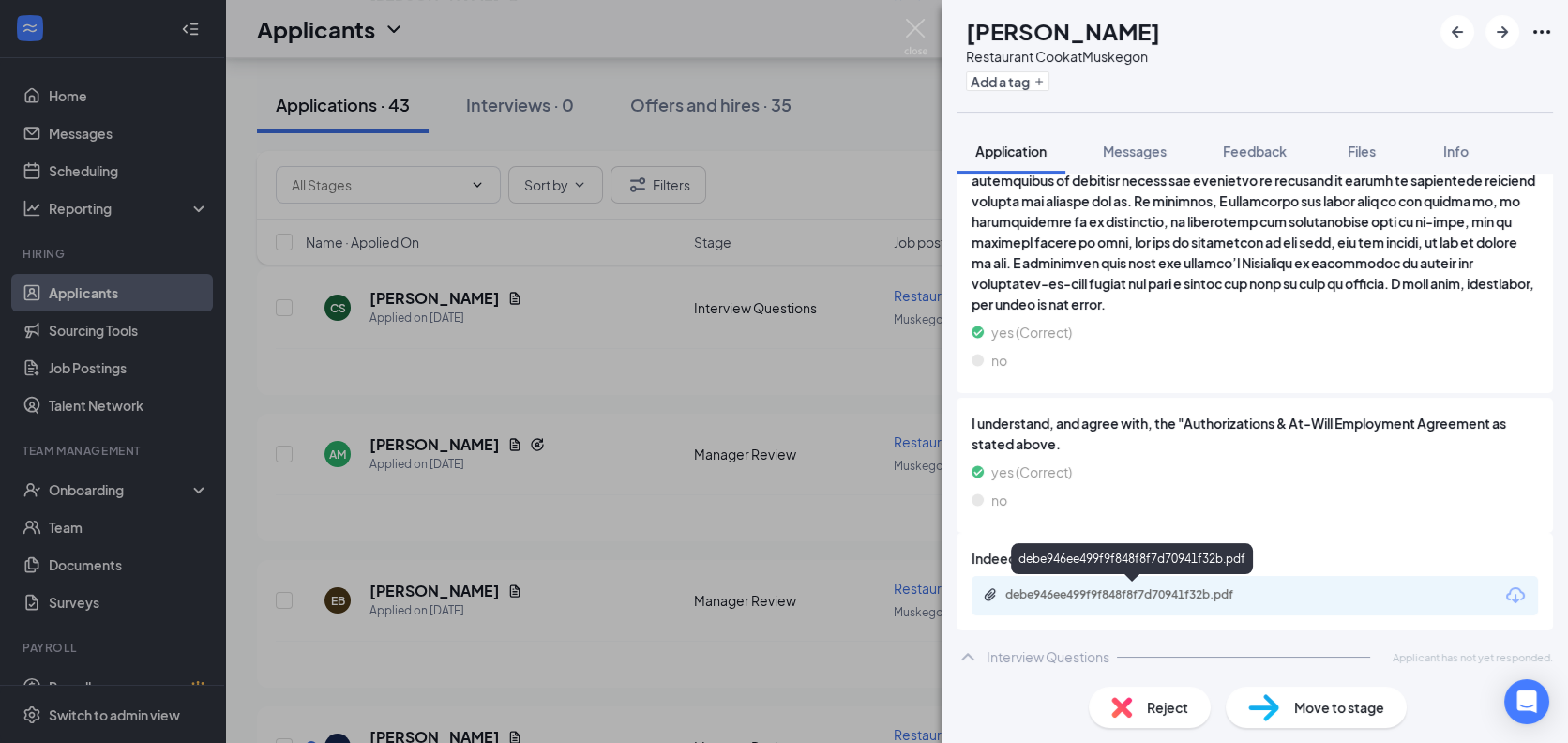
click at [1154, 592] on div "debe946ee499f9f848f8f7d70941f32b.pdf" at bounding box center [1136, 595] width 263 height 15
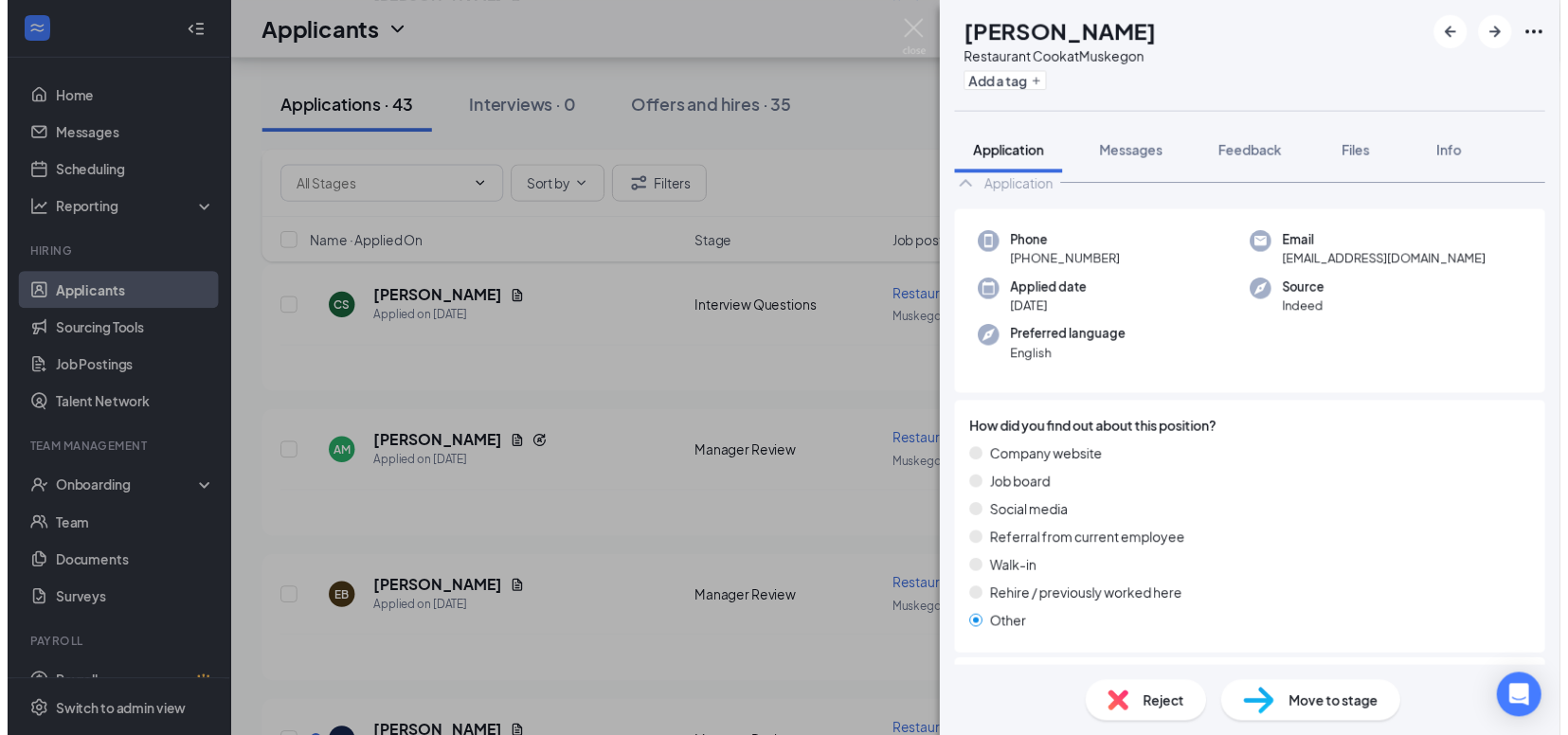
scroll to position [0, 0]
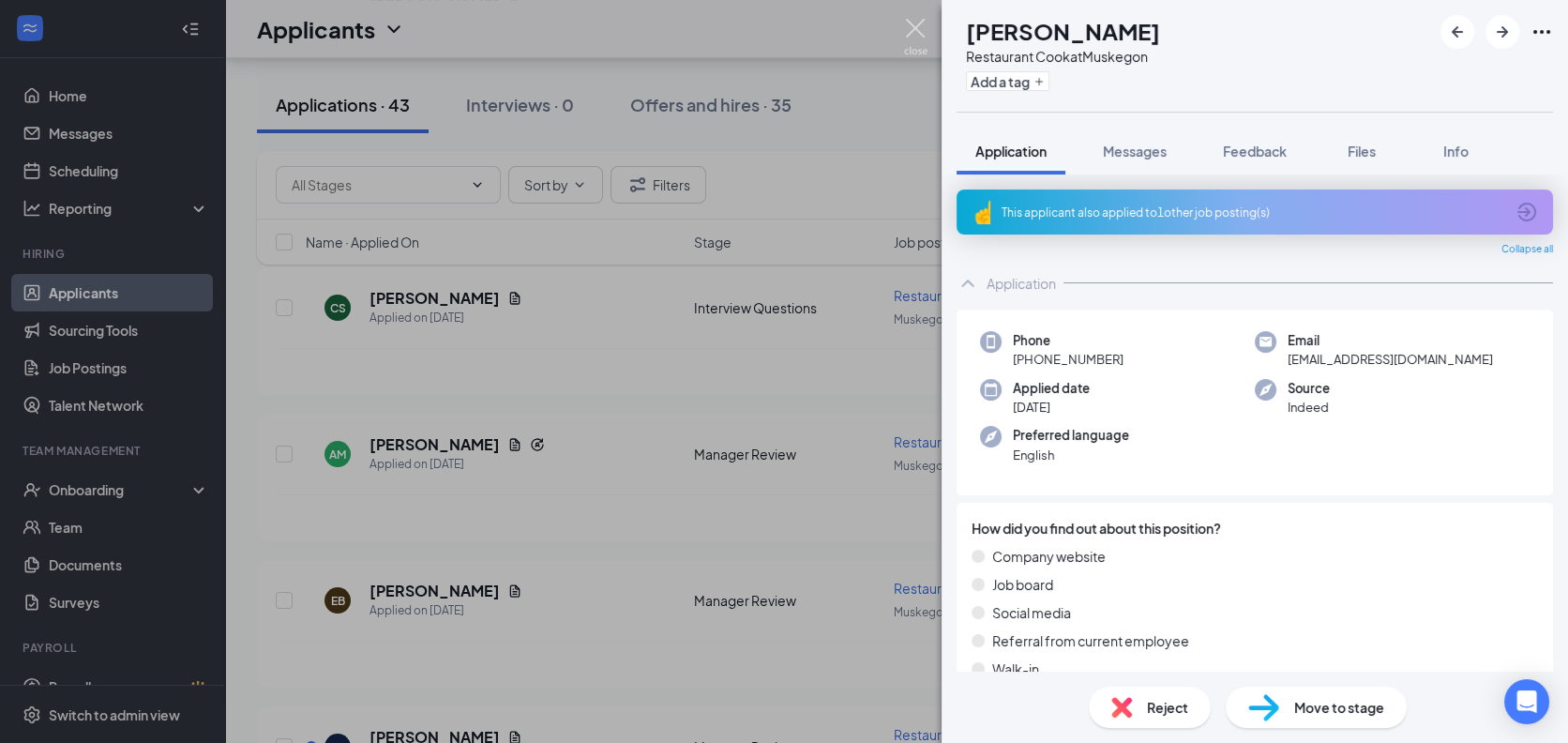
click at [916, 28] on img at bounding box center [915, 37] width 24 height 37
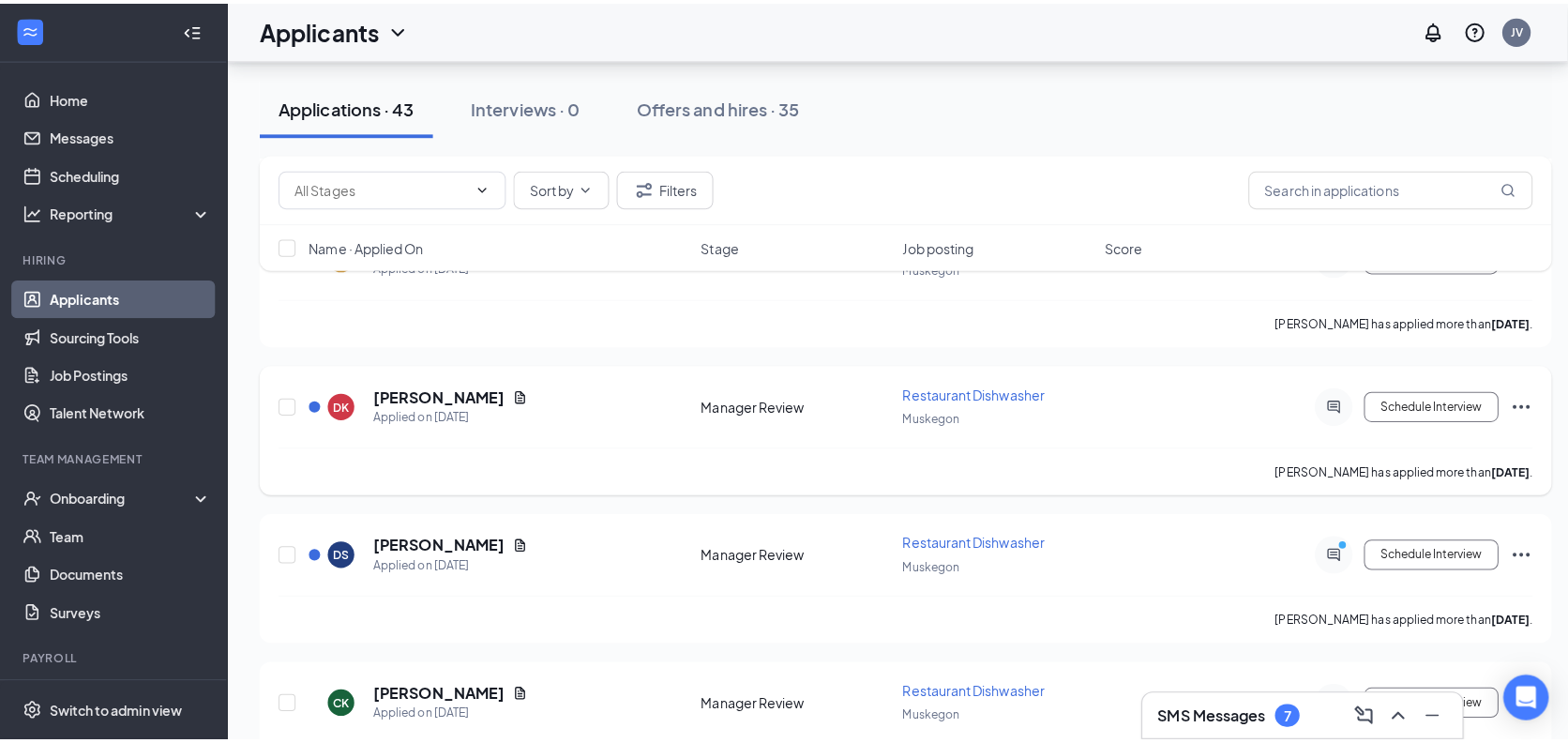
scroll to position [2154, 0]
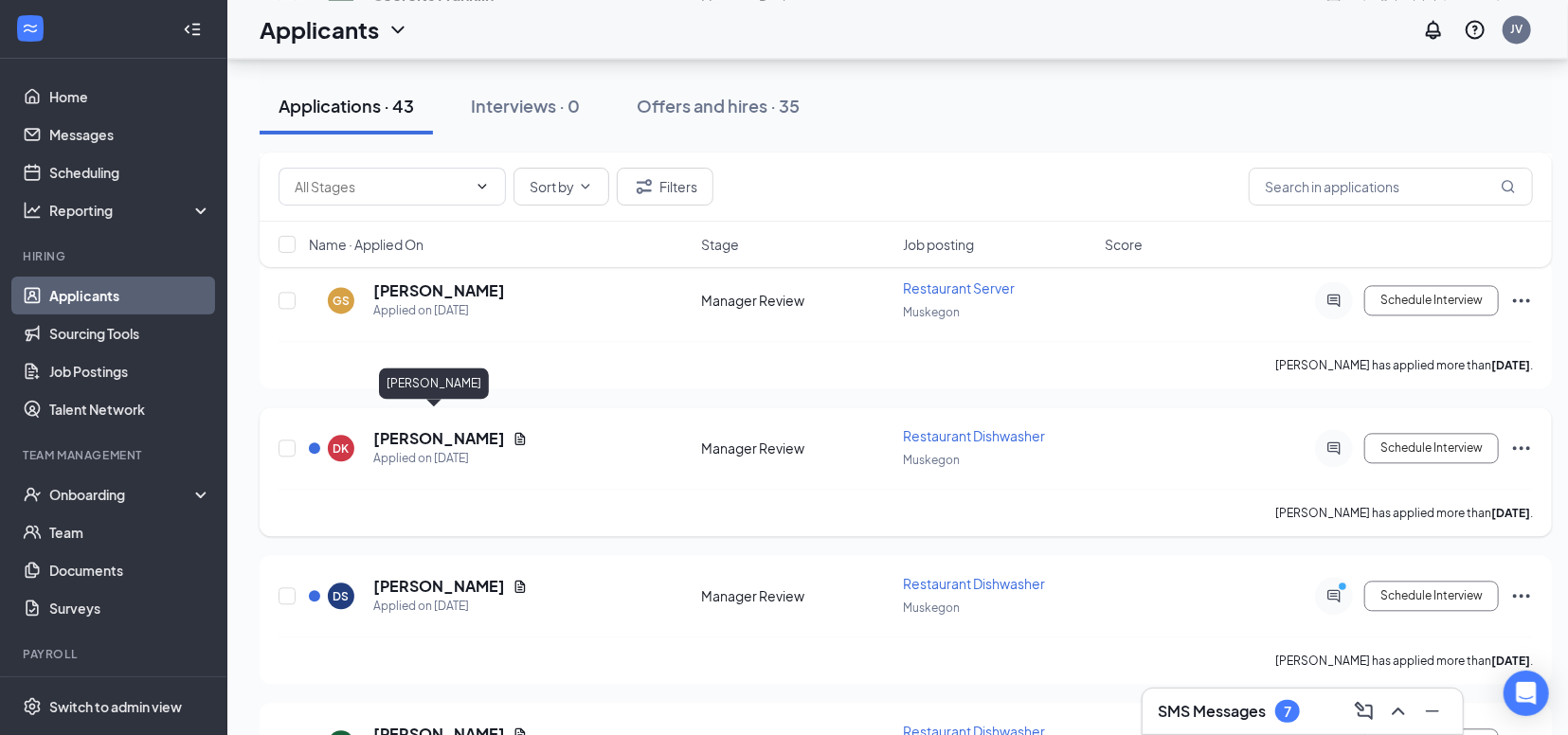
click at [411, 428] on h5 "[PERSON_NAME]" at bounding box center [439, 439] width 131 height 21
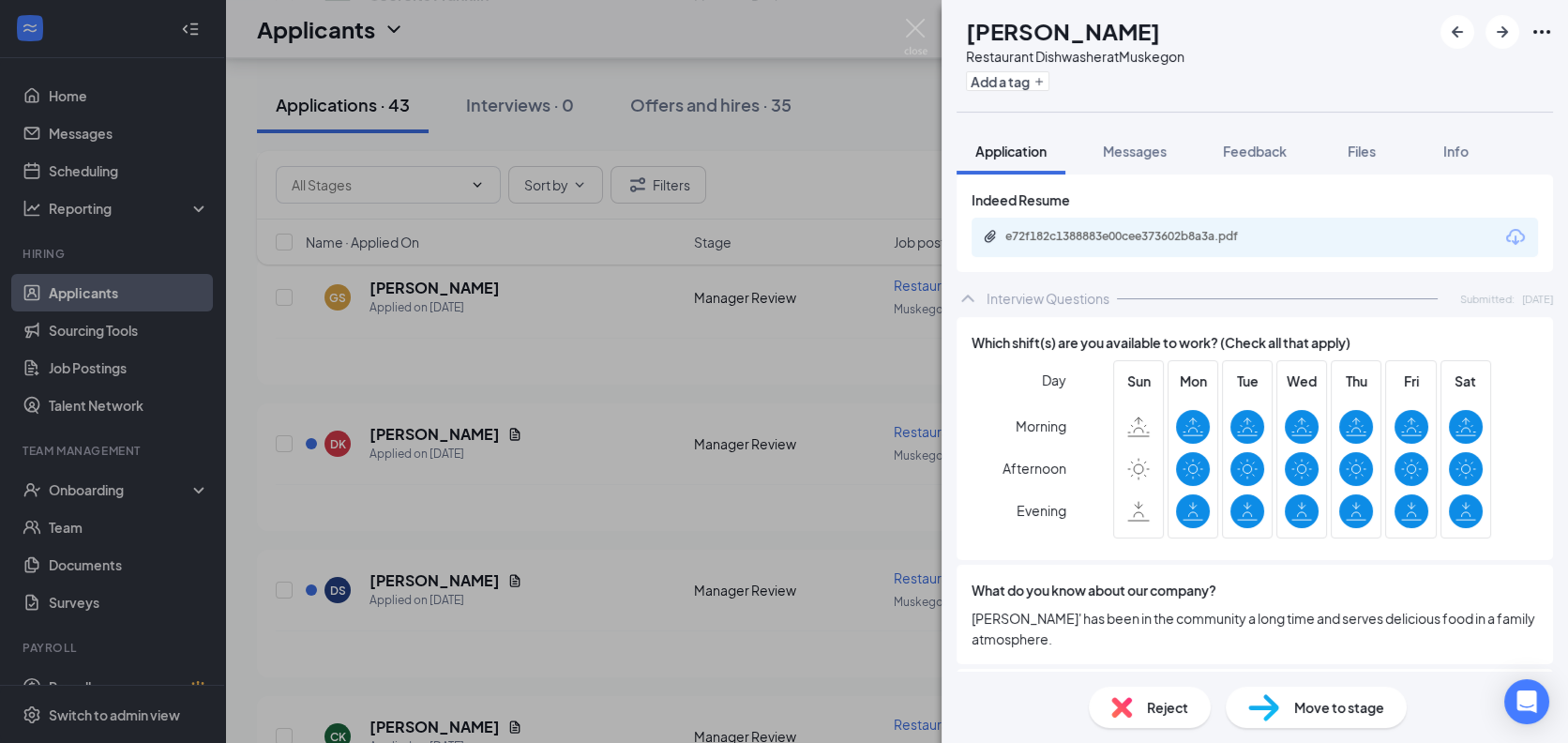
scroll to position [2850, 0]
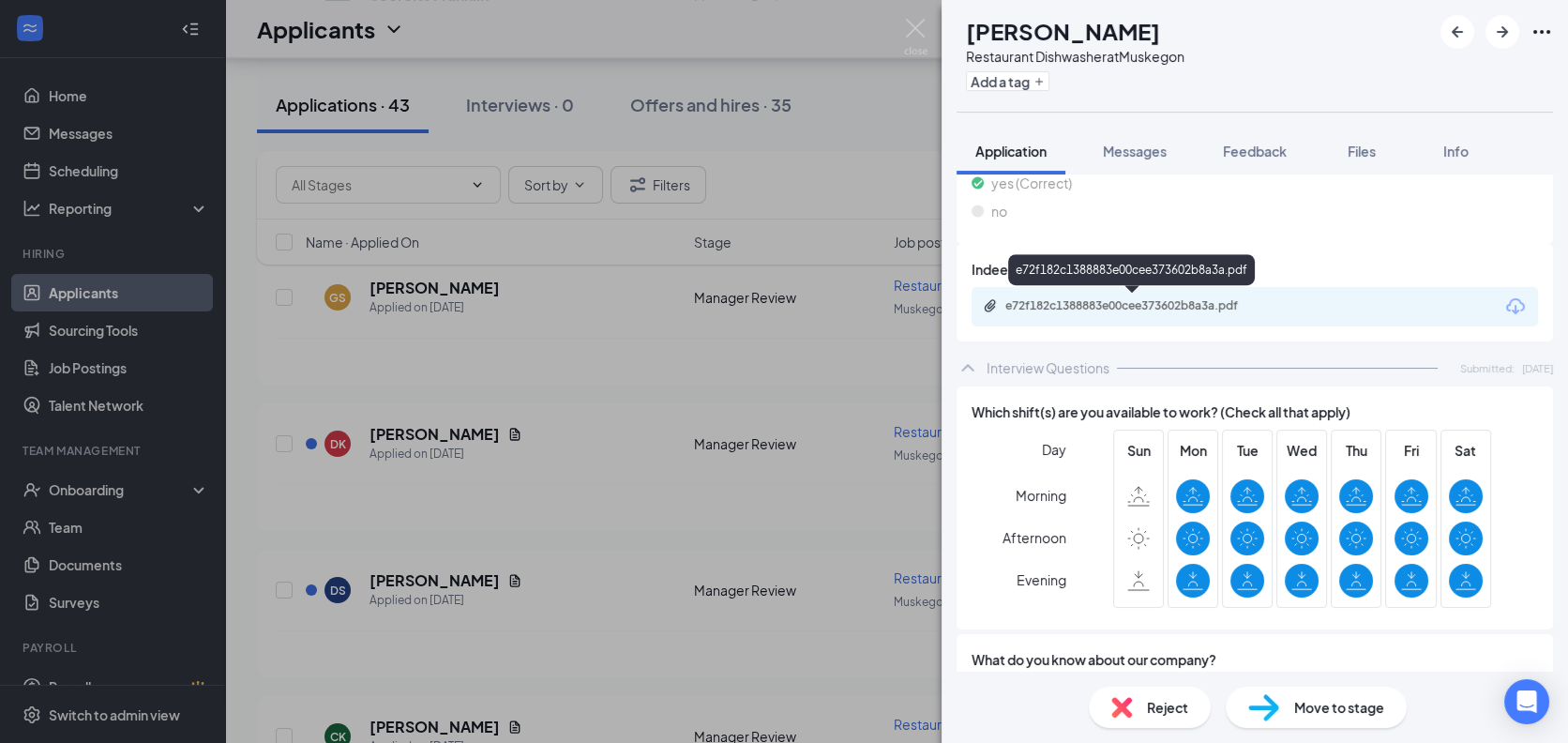
click at [1069, 302] on div "e72f182c1388883e00cee373602b8a3a.pdf" at bounding box center [1136, 306] width 263 height 15
click at [913, 25] on img at bounding box center [915, 37] width 24 height 37
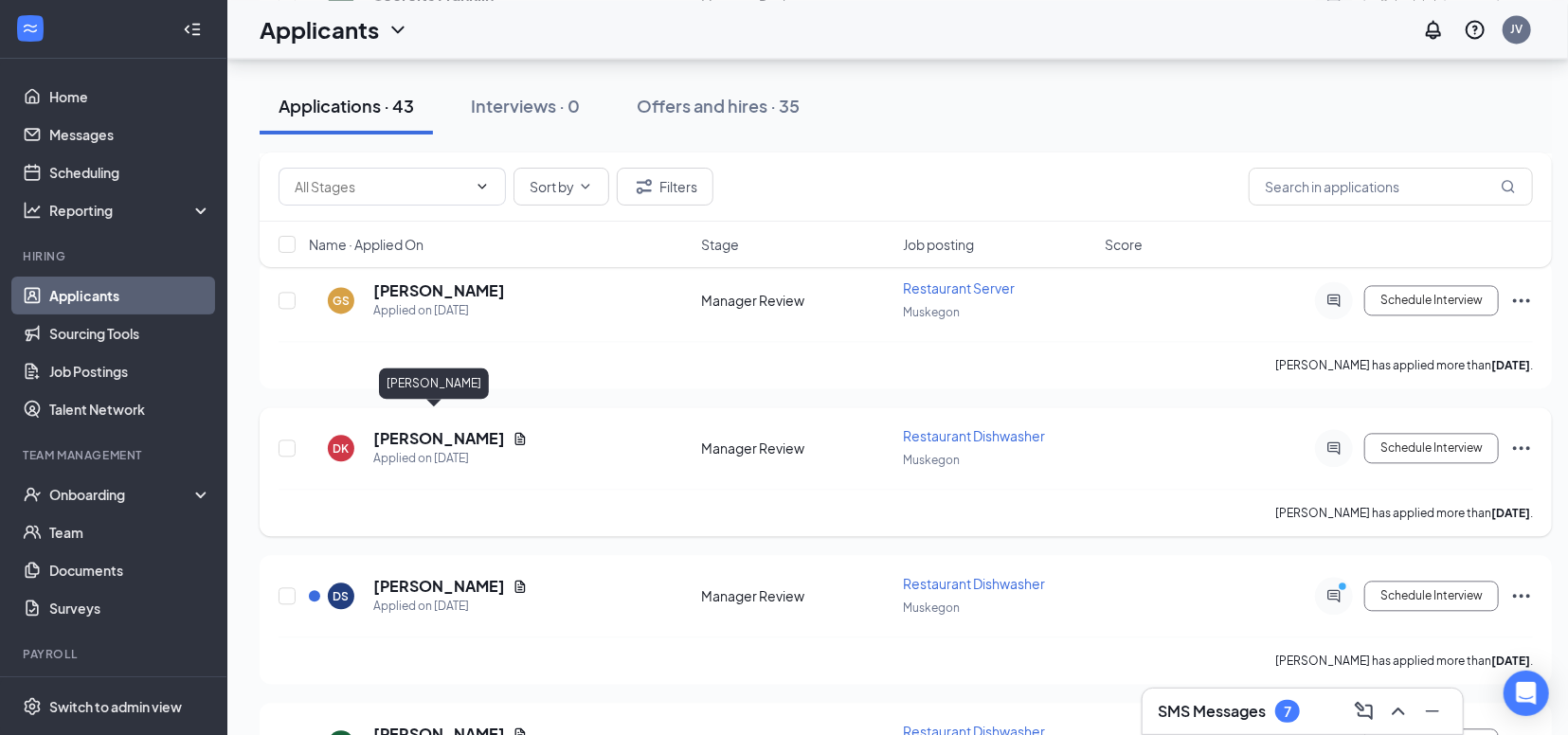
click at [423, 428] on h5 "[PERSON_NAME]" at bounding box center [439, 439] width 131 height 21
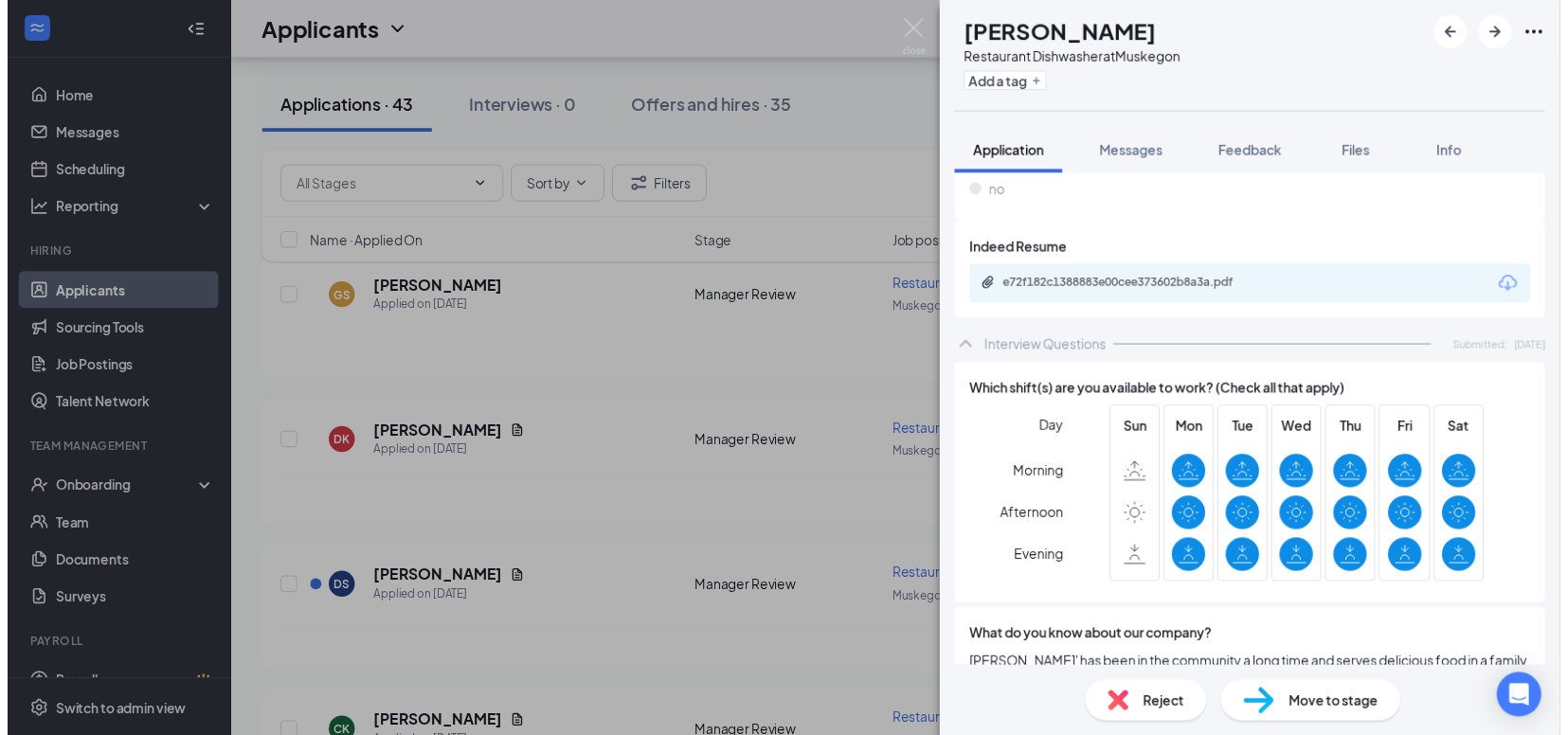
scroll to position [2807, 0]
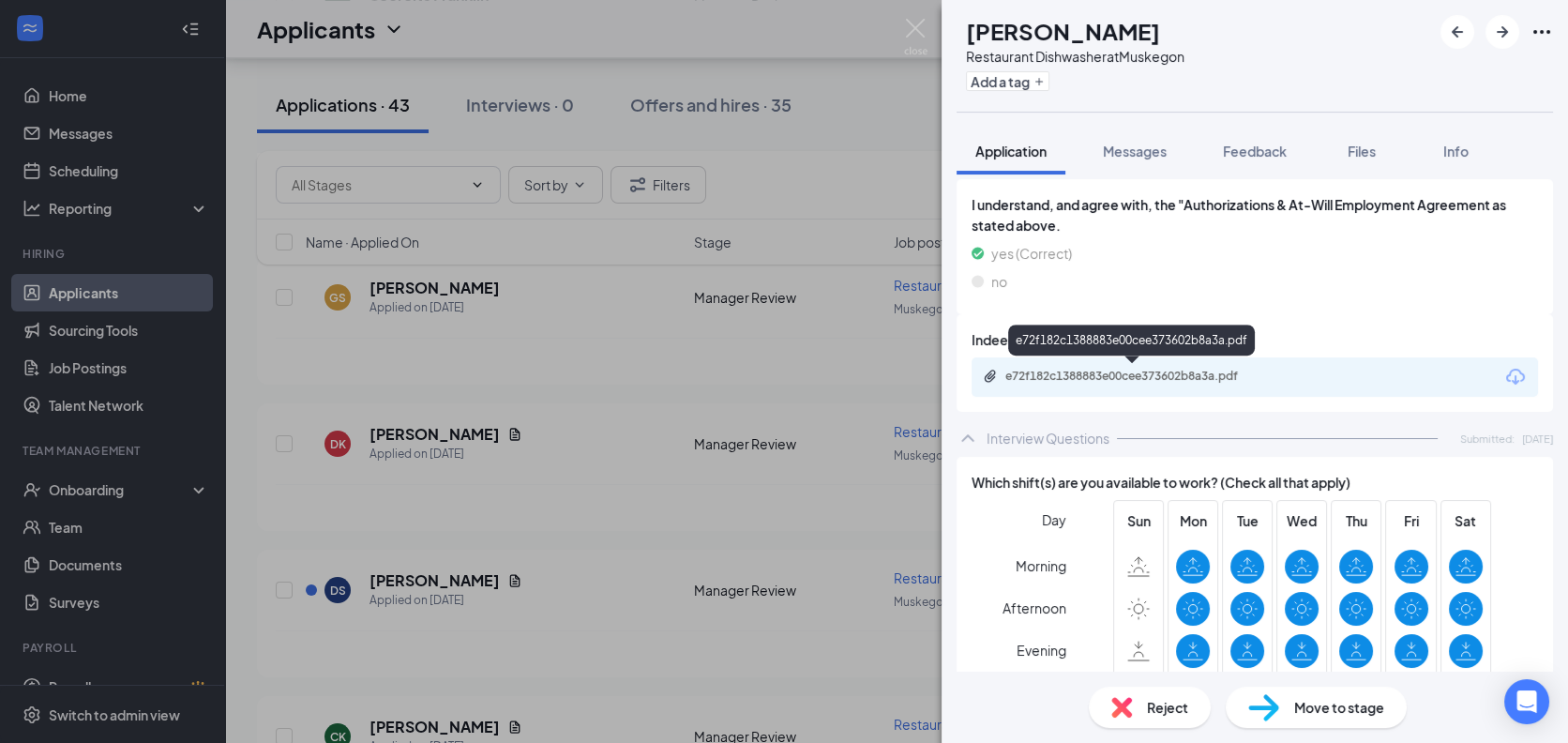
click at [1115, 374] on div "e72f182c1388883e00cee373602b8a3a.pdf" at bounding box center [1136, 377] width 263 height 15
click at [913, 28] on img at bounding box center [915, 37] width 24 height 37
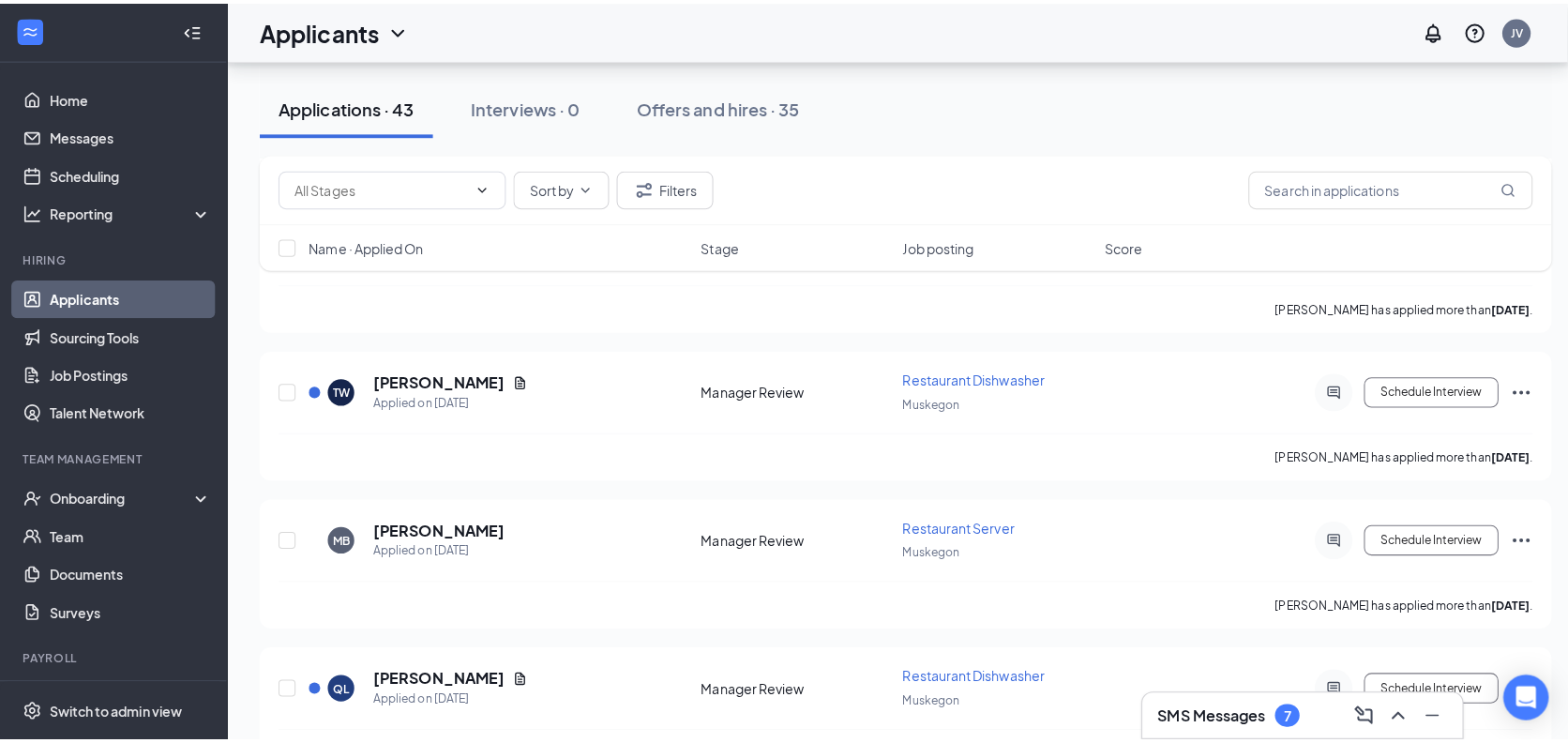
scroll to position [1320, 0]
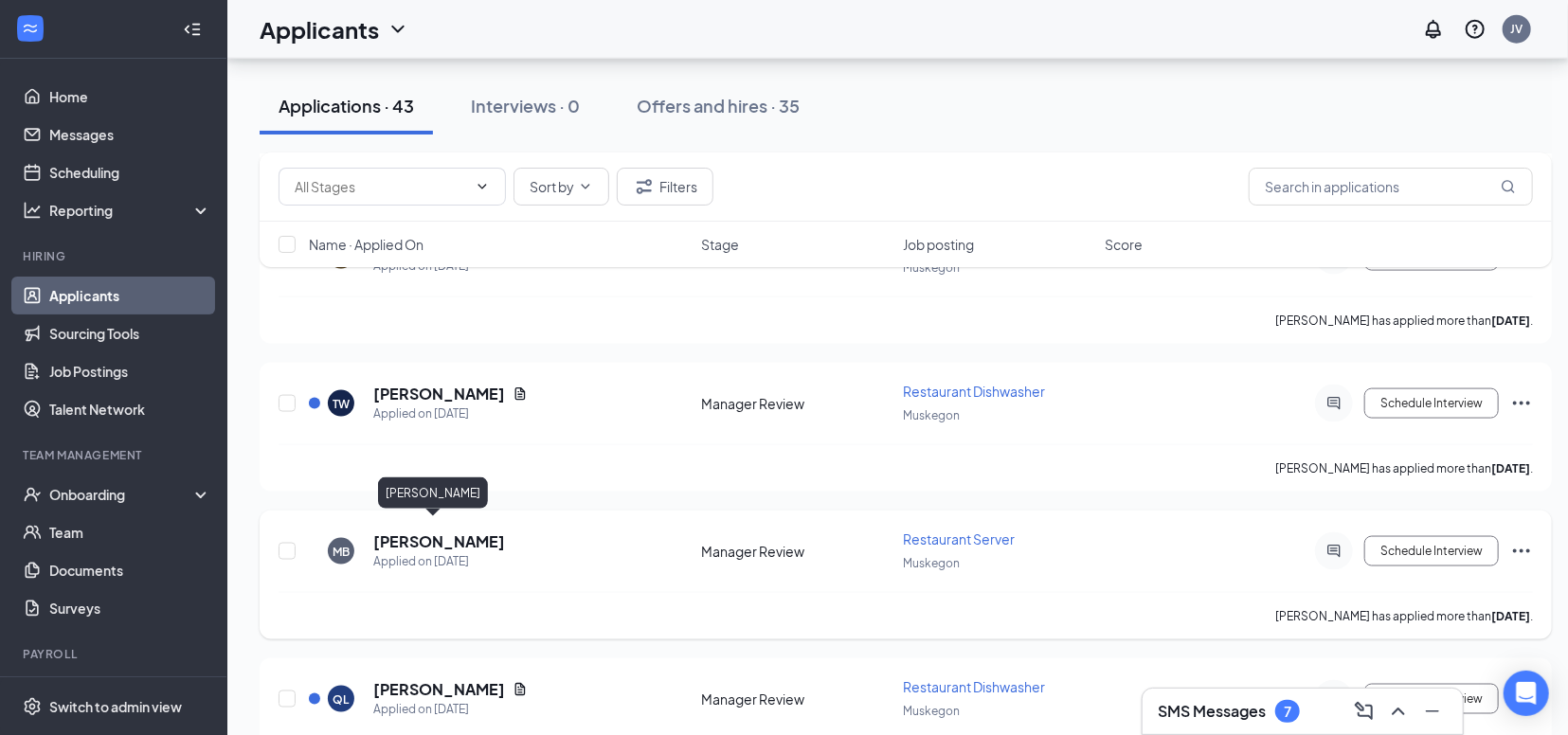
click at [453, 532] on h5 "[PERSON_NAME]" at bounding box center [439, 542] width 131 height 21
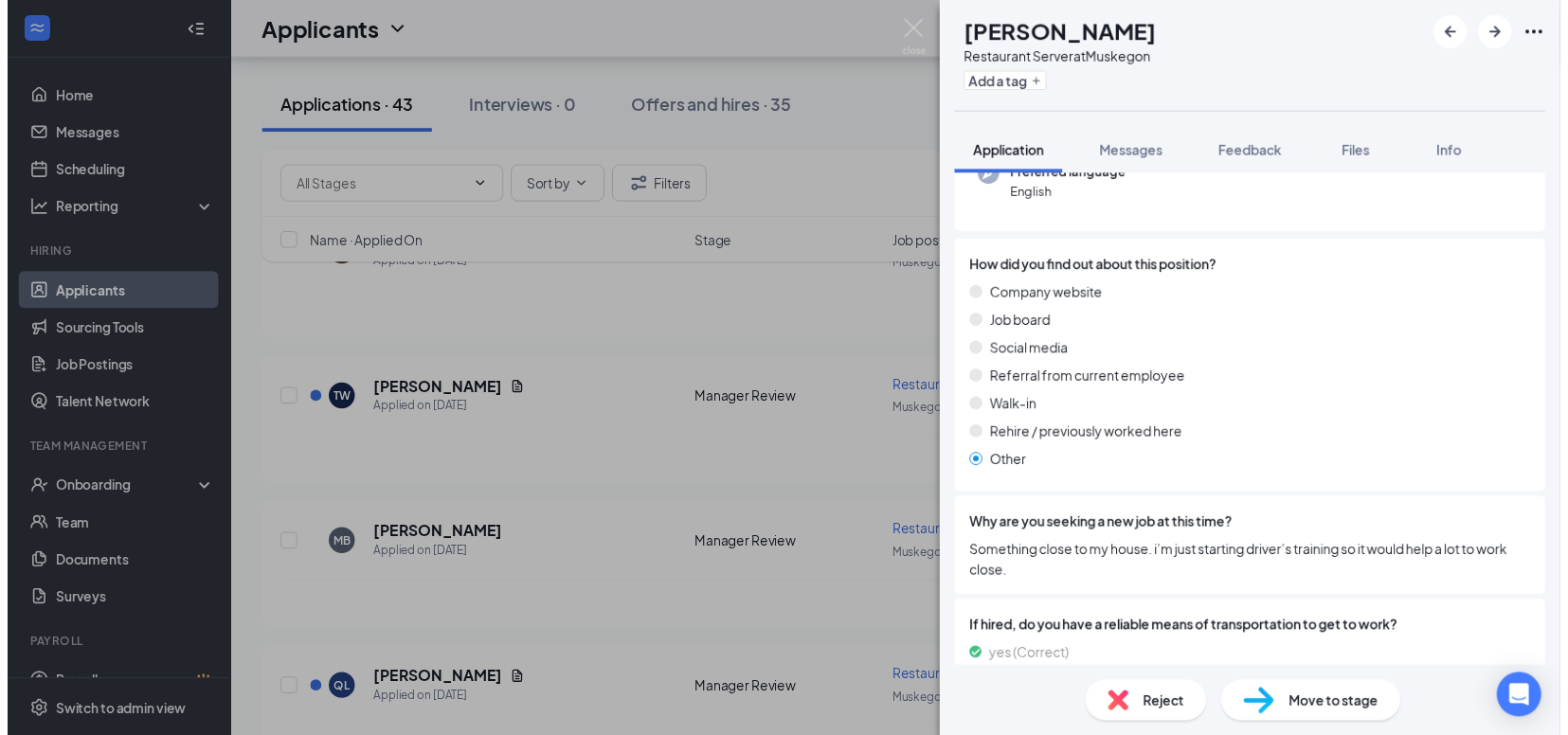
scroll to position [211, 0]
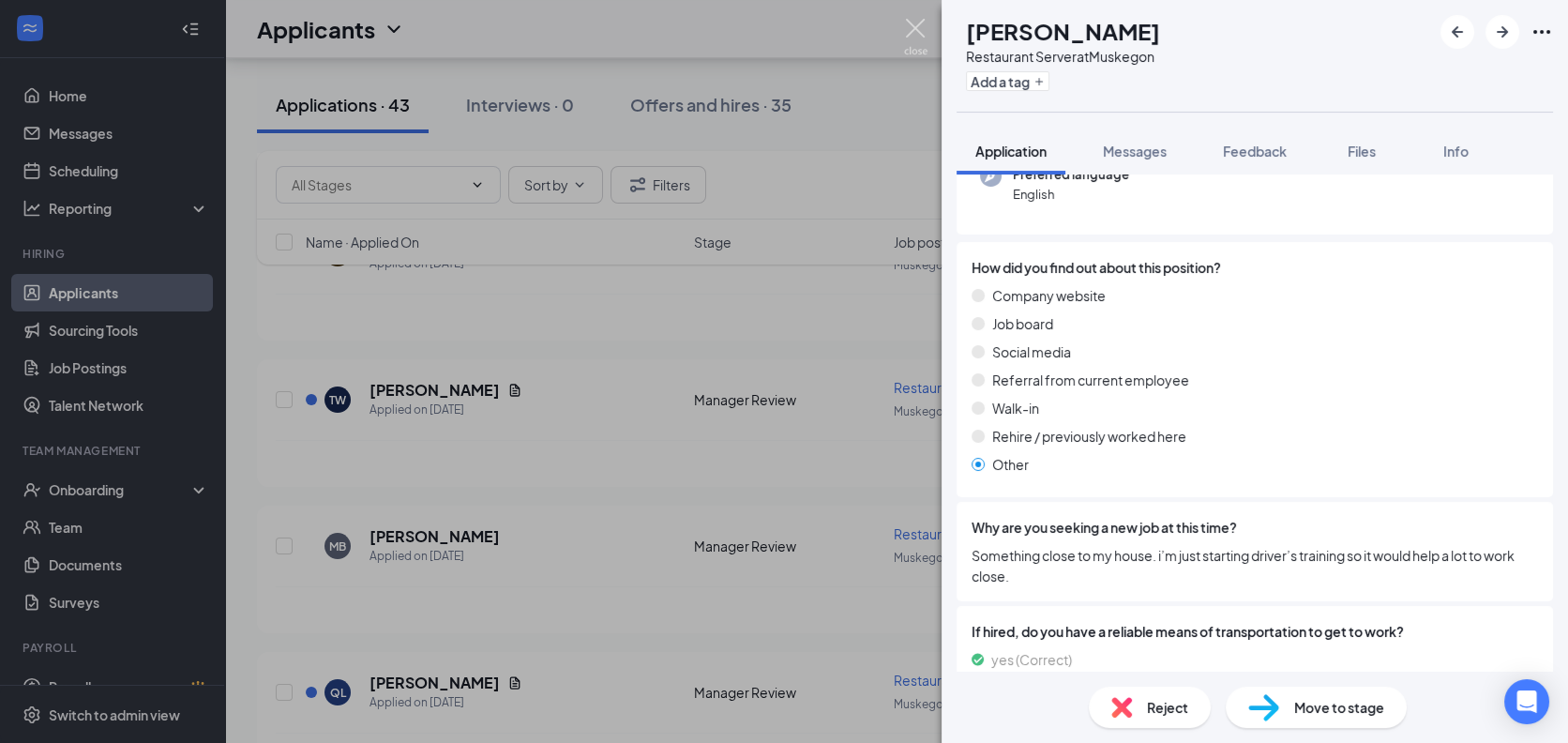
click at [915, 25] on img at bounding box center [915, 37] width 24 height 37
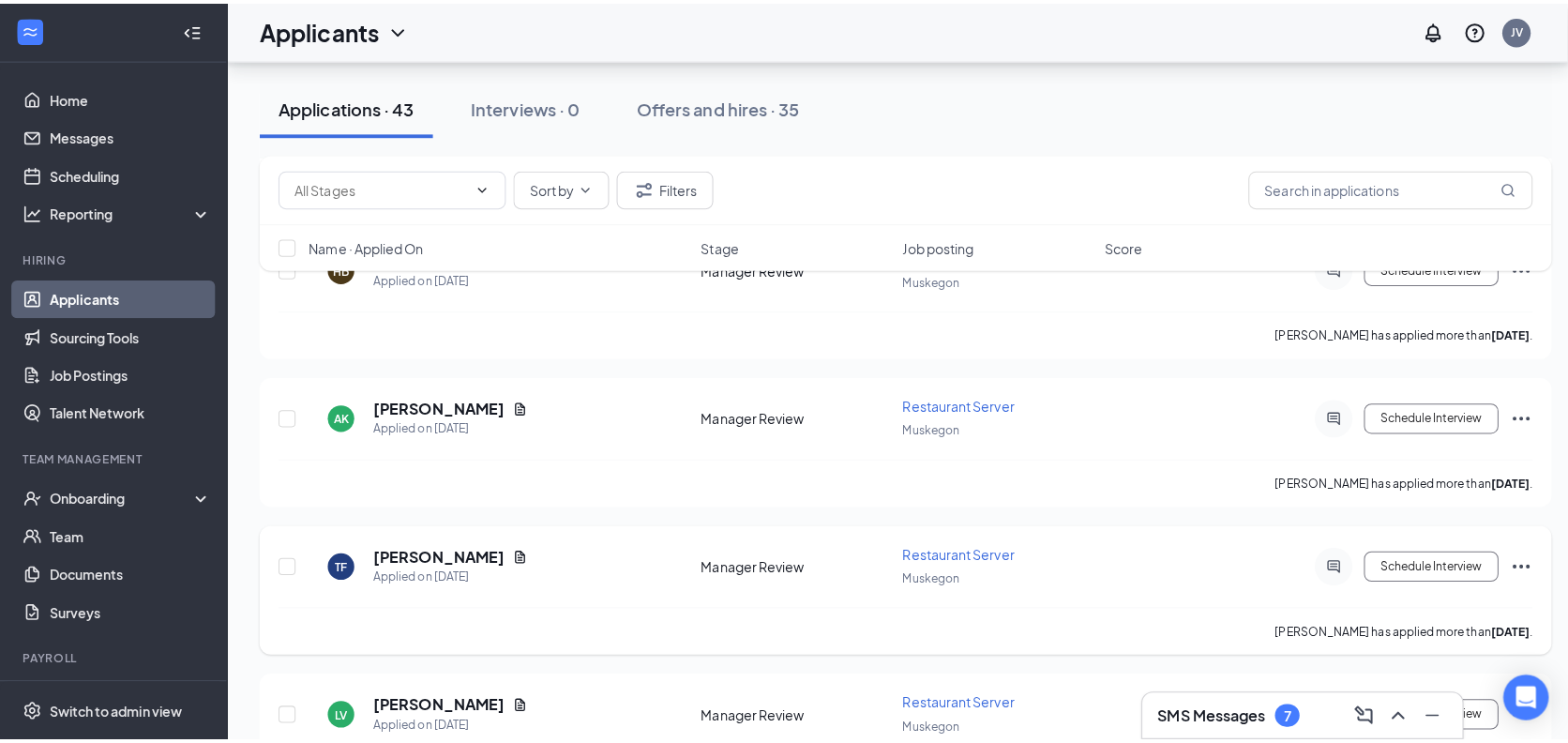
scroll to position [3406, 0]
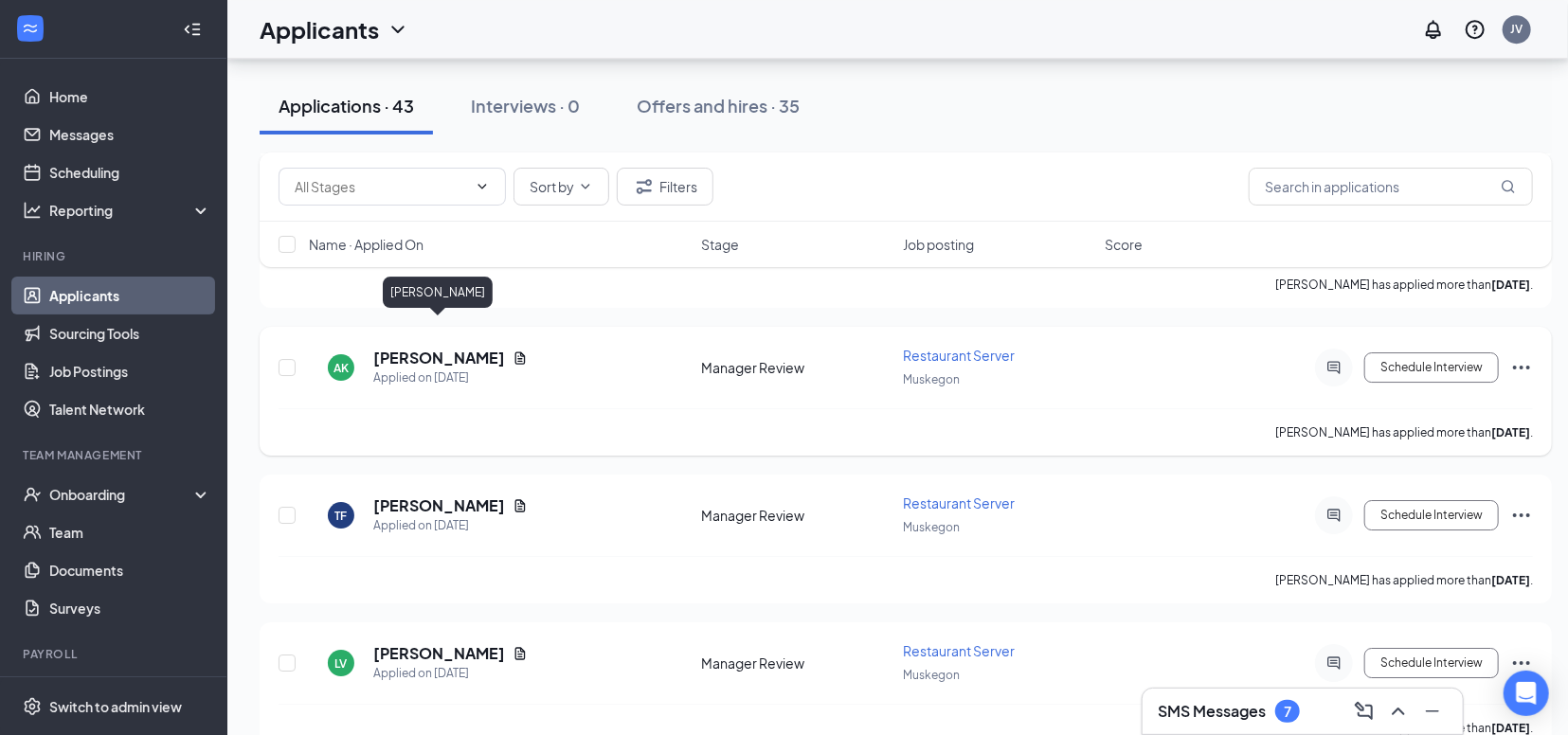
click at [461, 348] on h5 "[PERSON_NAME]" at bounding box center [439, 358] width 131 height 21
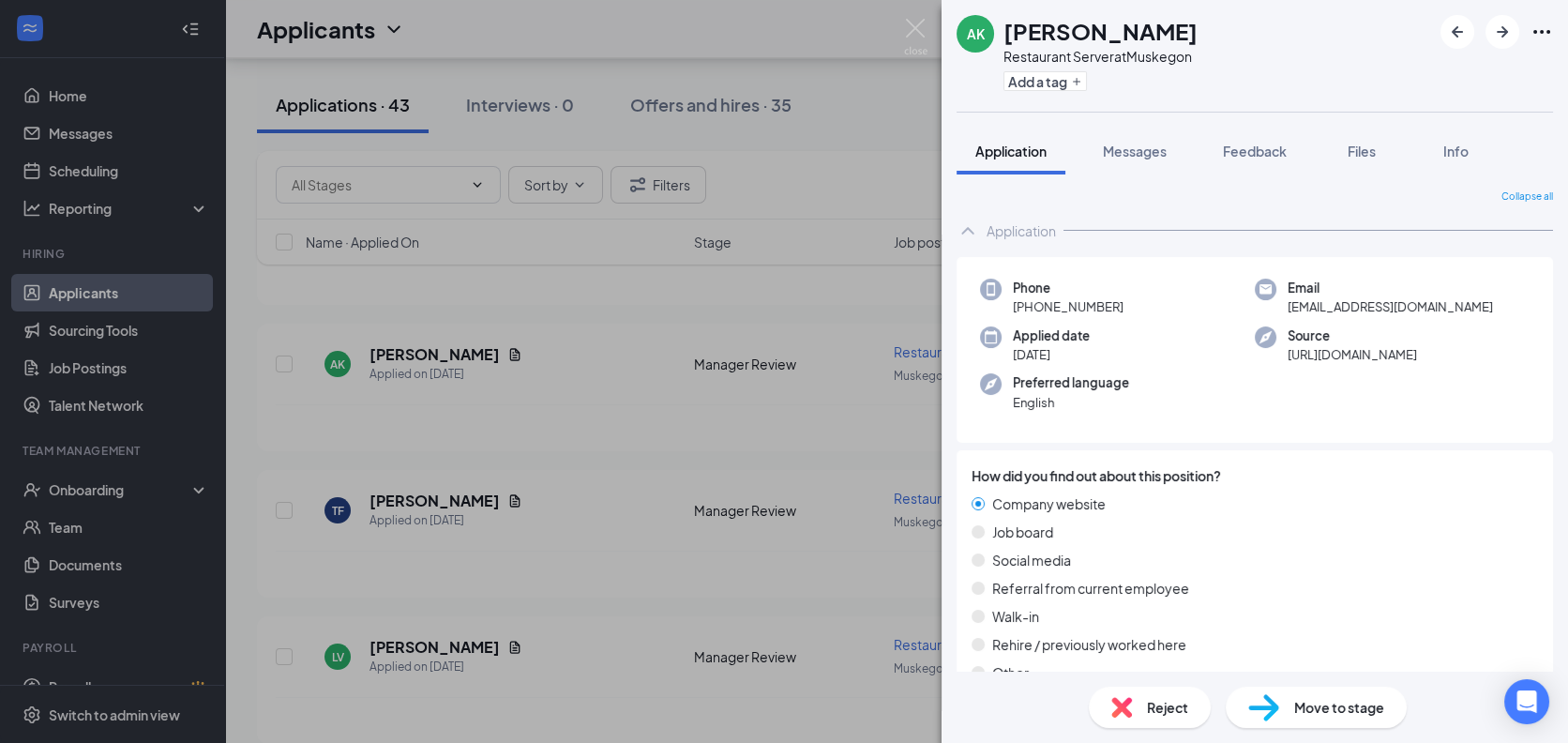
click at [1319, 707] on span "Move to stage" at bounding box center [1339, 708] width 90 height 21
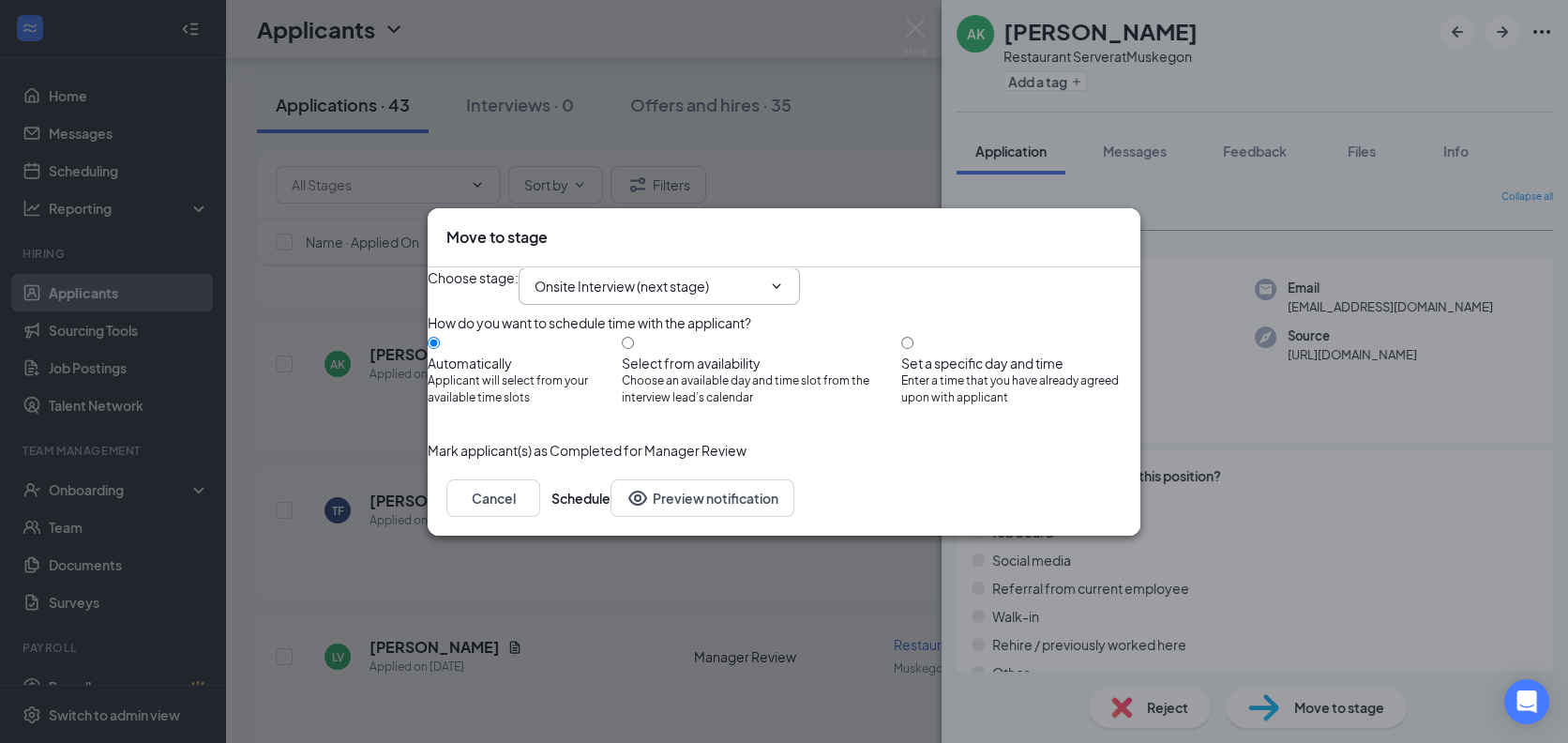
click at [762, 276] on input "Onsite Interview (next stage)" at bounding box center [648, 287] width 227 height 21
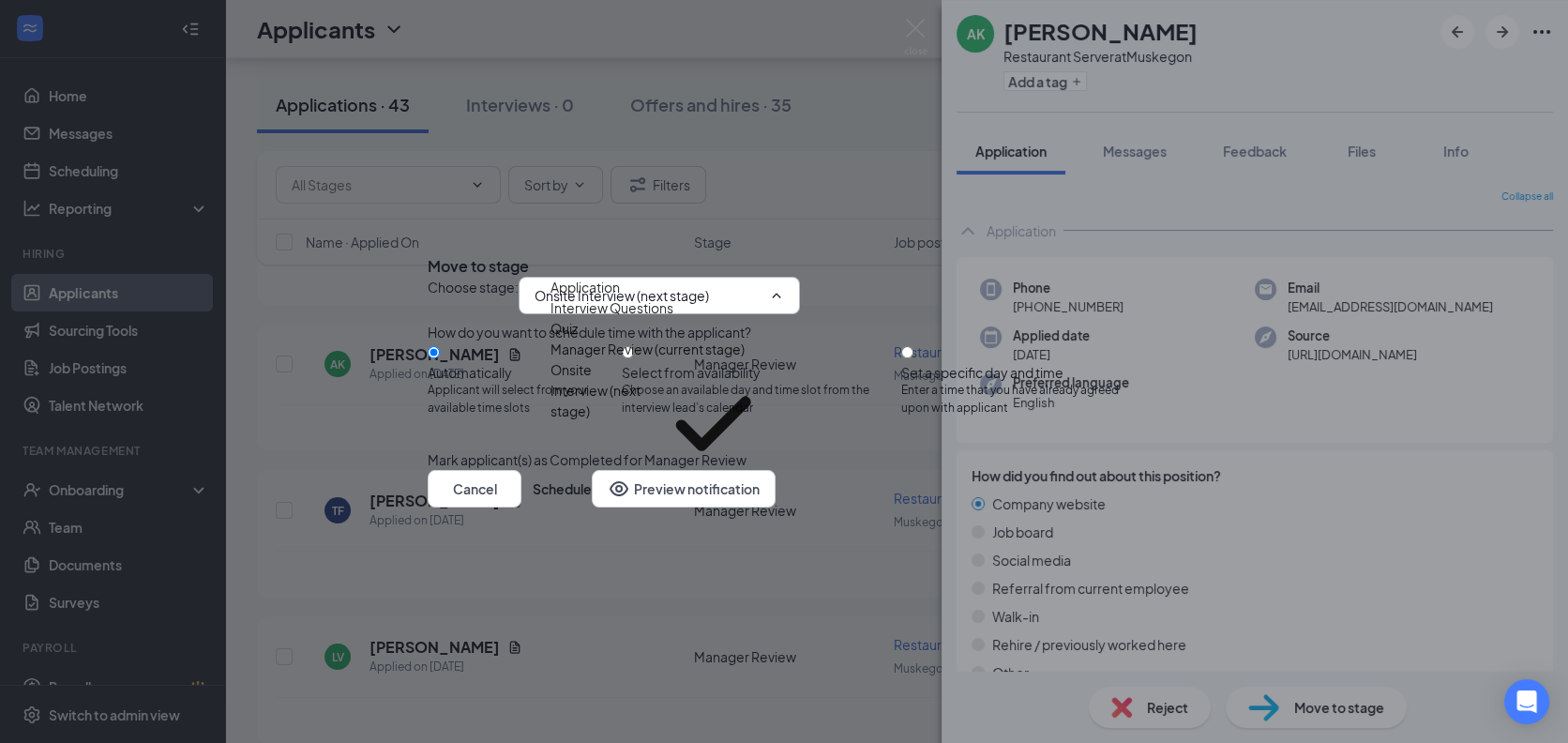
scroll to position [20, 0]
click at [632, 488] on div "WOTC Stage" at bounding box center [590, 498] width 81 height 21
type input "WOTC Stage"
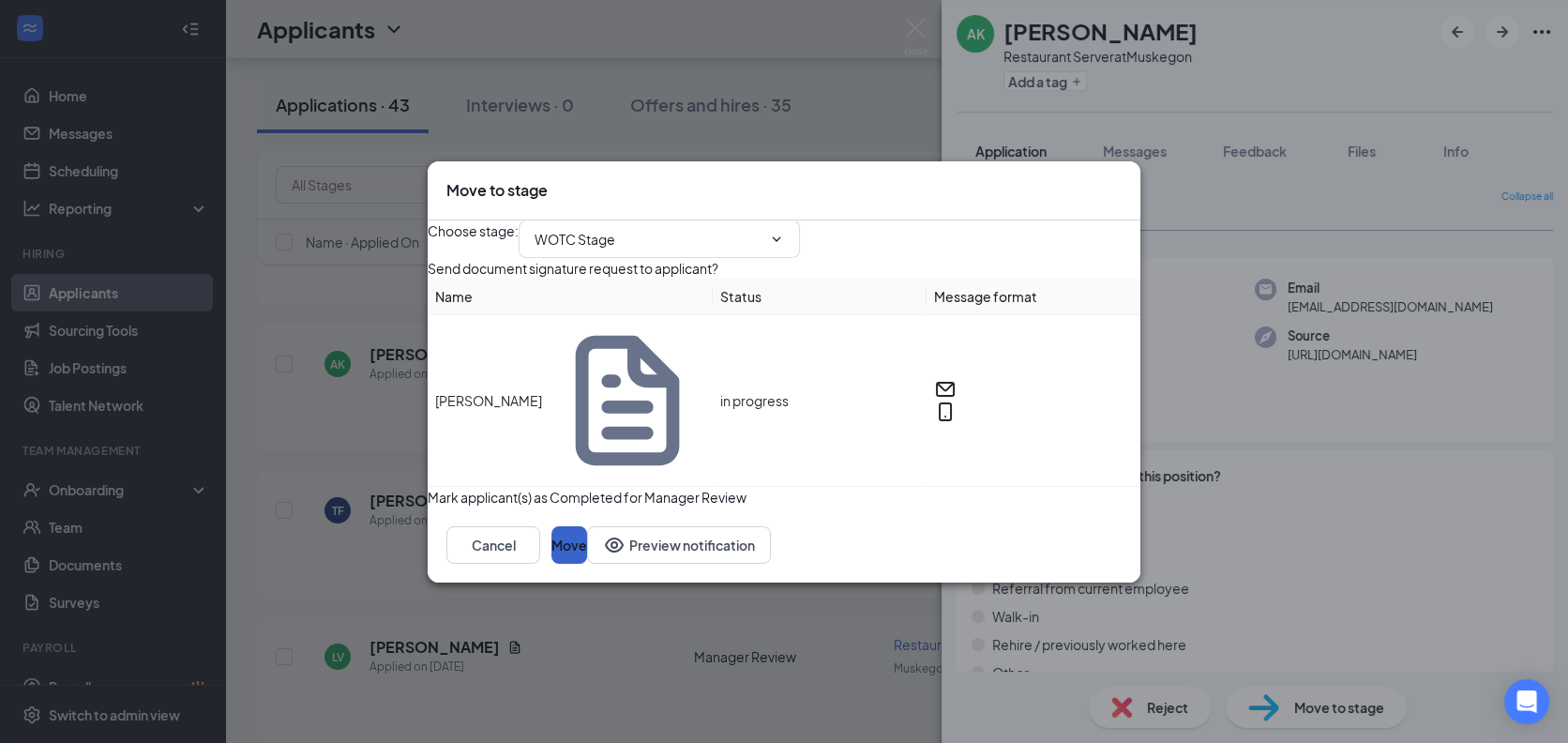
click at [587, 548] on button "Move" at bounding box center [569, 546] width 36 height 38
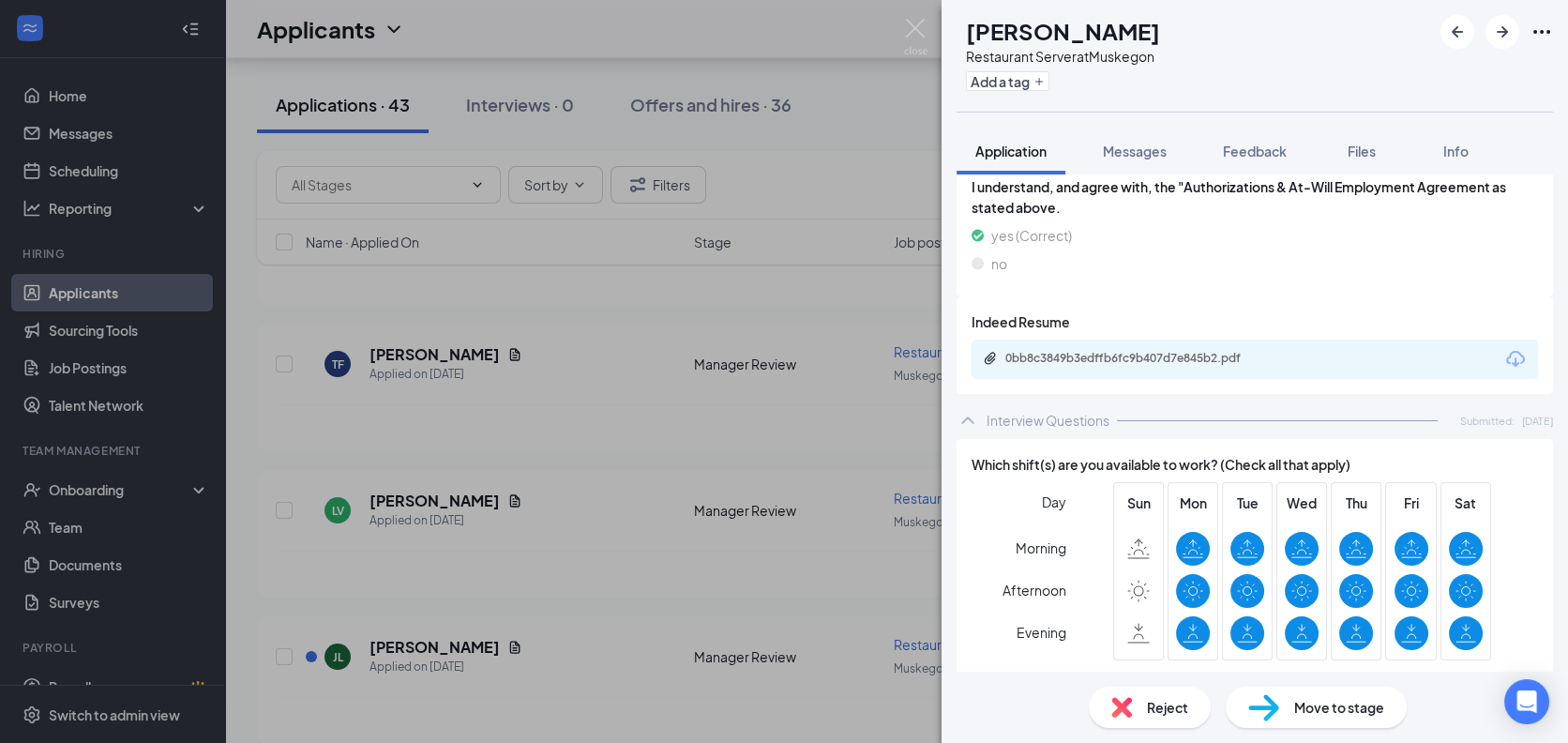
scroll to position [2850, 0]
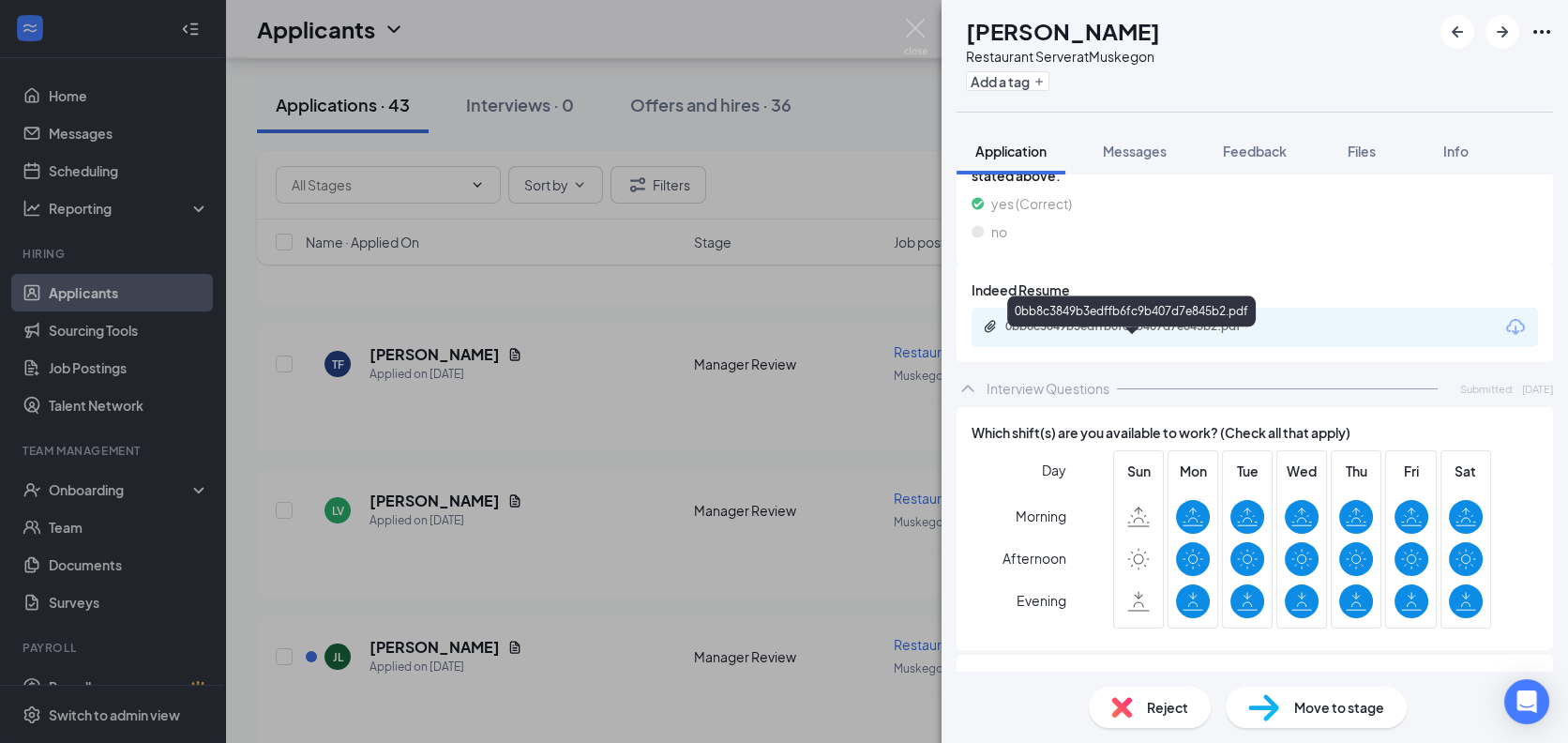
click at [1100, 334] on div "0bb8c3849b3edffb6fc9b407d7e845b2.pdf" at bounding box center [1136, 326] width 263 height 15
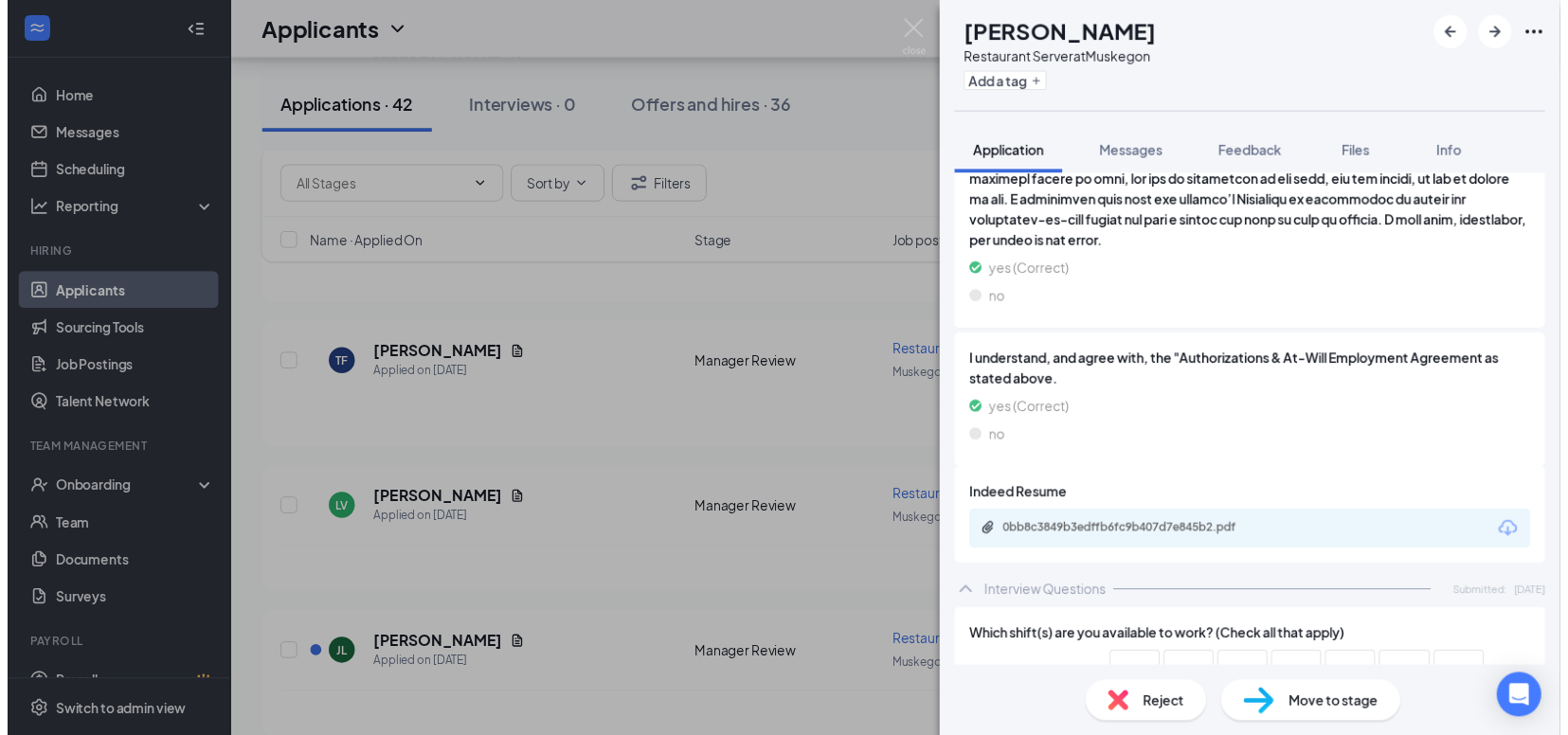
scroll to position [2668, 0]
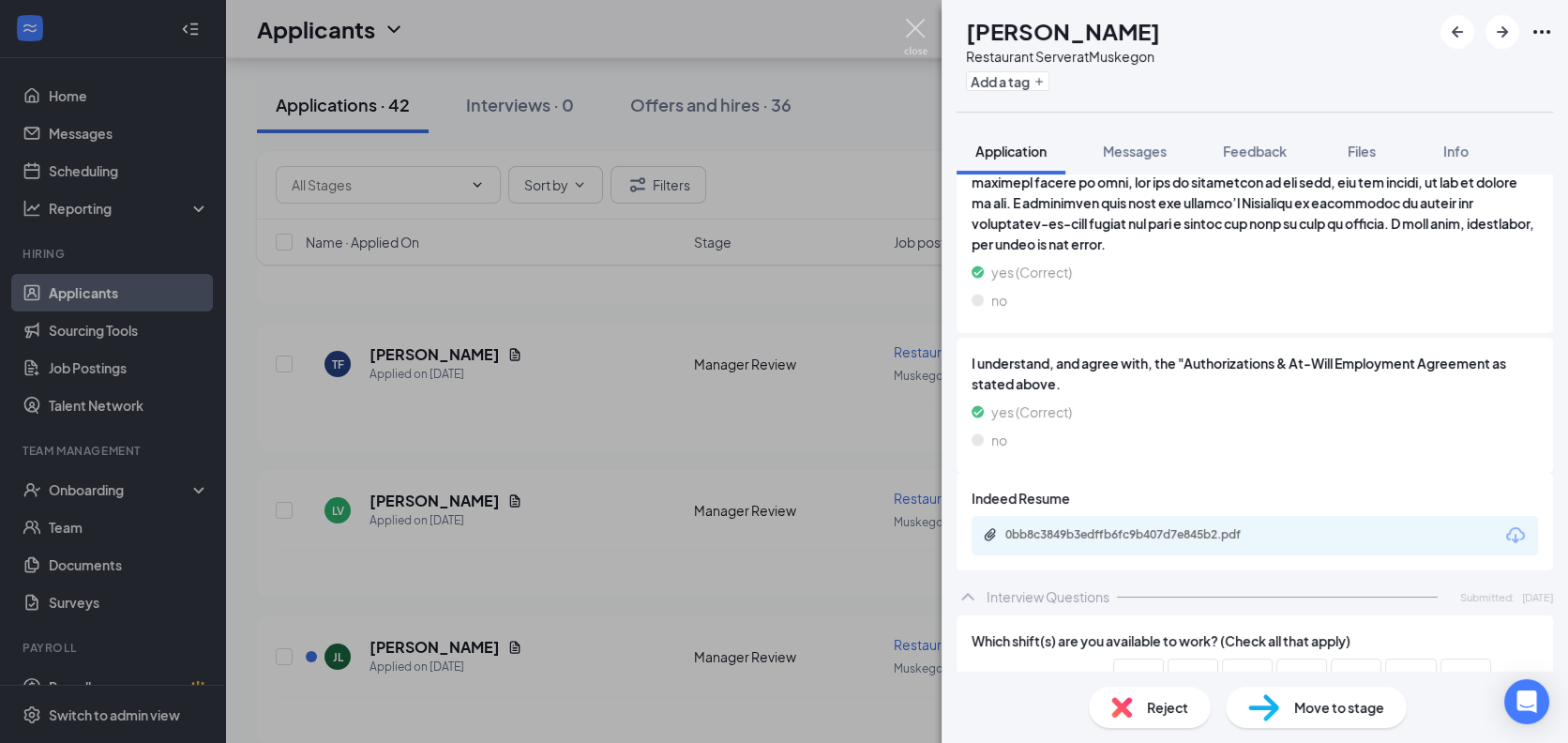
click at [918, 26] on img at bounding box center [915, 37] width 24 height 37
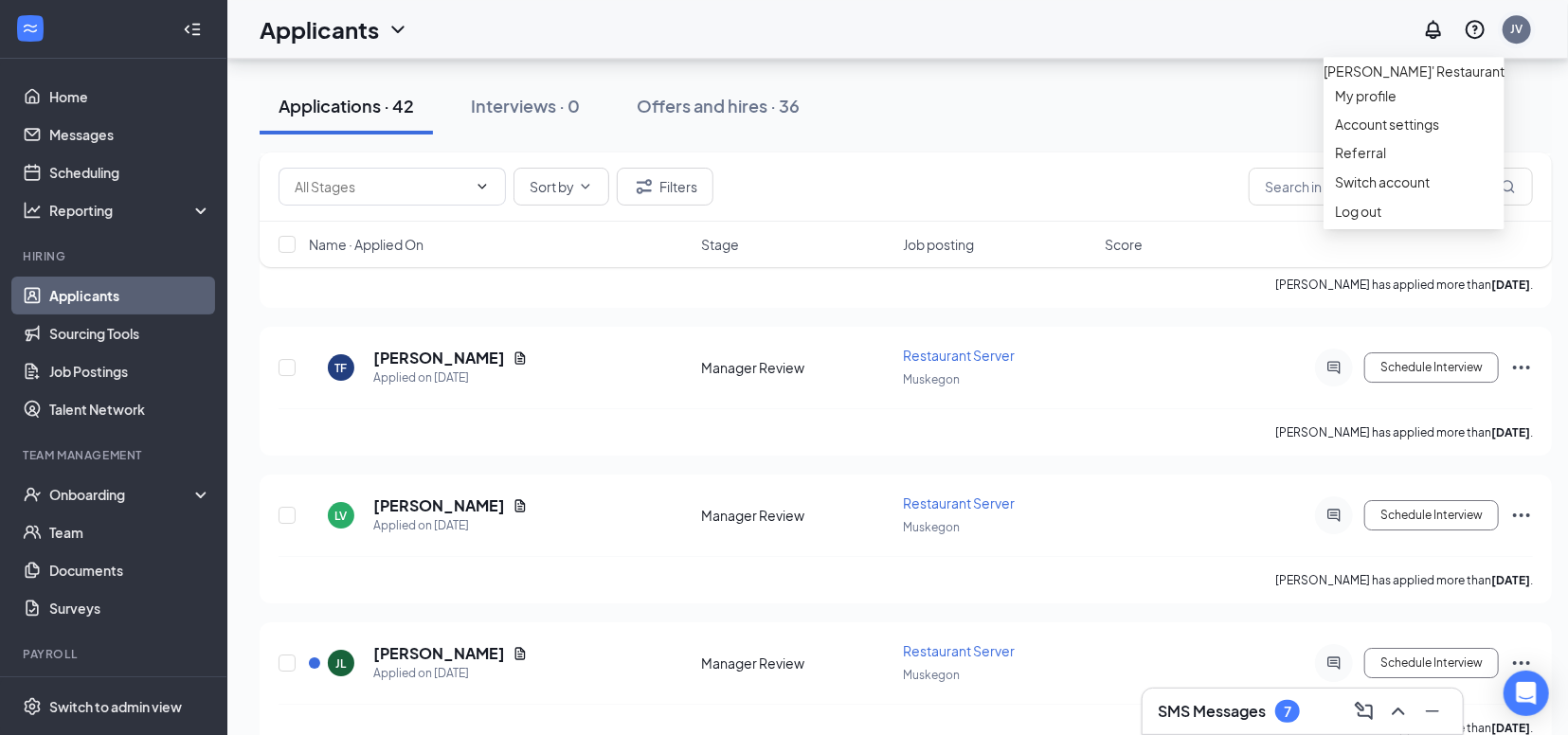
click at [1523, 27] on div "JV" at bounding box center [1516, 29] width 12 height 16
